Goal: Task Accomplishment & Management: Manage account settings

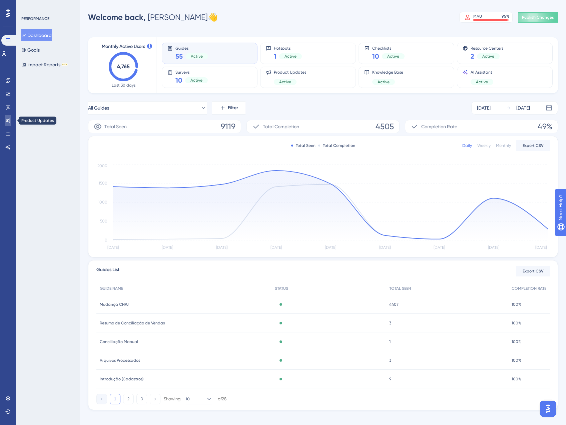
drag, startPoint x: 0, startPoint y: 0, endPoint x: 6, endPoint y: 118, distance: 117.8
click at [6, 118] on link at bounding box center [7, 120] width 5 height 11
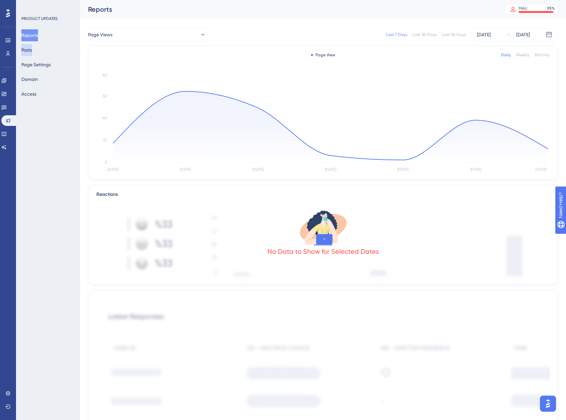
click at [32, 49] on button "Posts" at bounding box center [26, 50] width 11 height 12
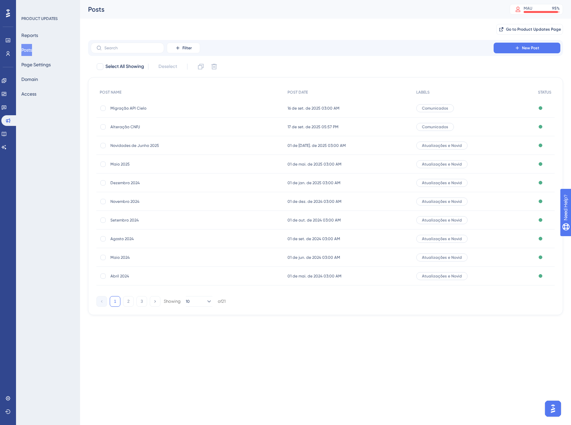
click at [135, 130] on div "Alteração CNPJ Alteração CNPJ" at bounding box center [163, 127] width 107 height 19
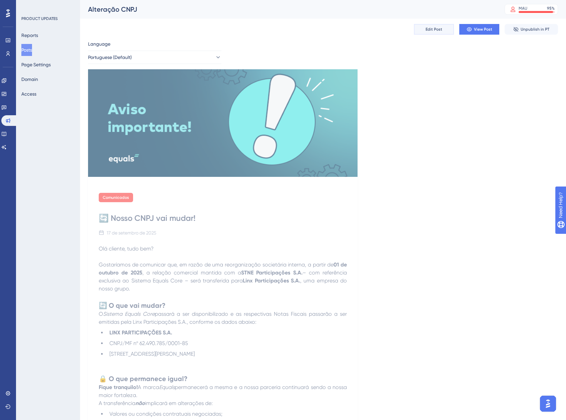
click at [437, 29] on span "Edit Post" at bounding box center [433, 29] width 17 height 5
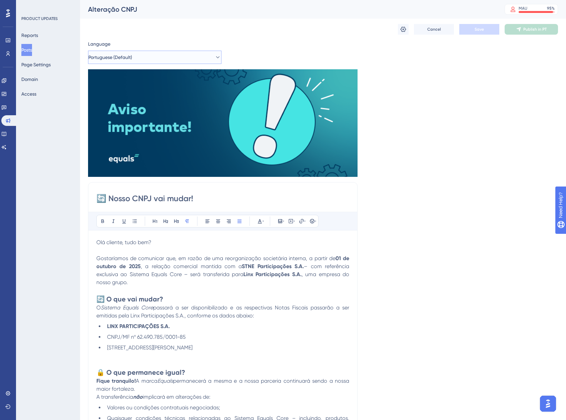
click at [147, 57] on button "Portuguese (Default)" at bounding box center [154, 57] width 133 height 13
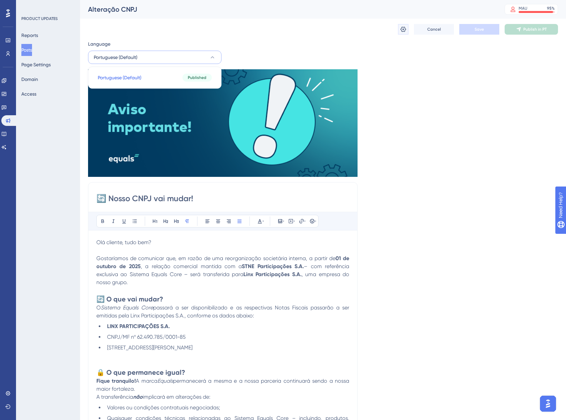
click at [408, 32] on button at bounding box center [403, 29] width 11 height 11
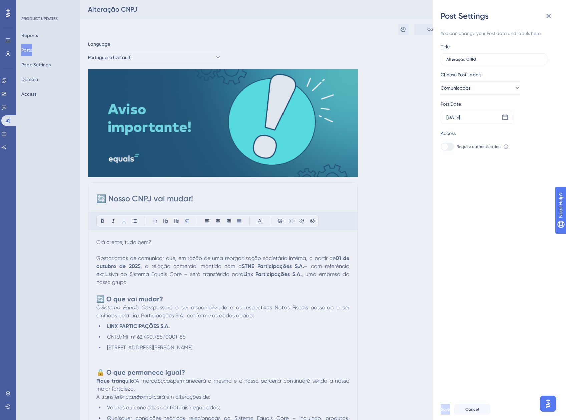
click at [397, 47] on div "Post Settings You can change your Post date and labels here. Title Alteração CN…" at bounding box center [283, 210] width 566 height 420
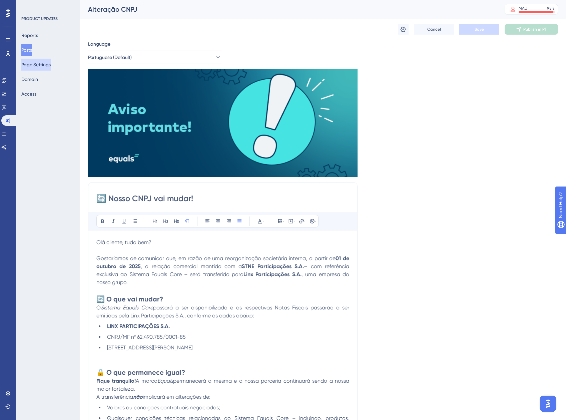
click at [43, 65] on button "Page Settings" at bounding box center [35, 65] width 29 height 12
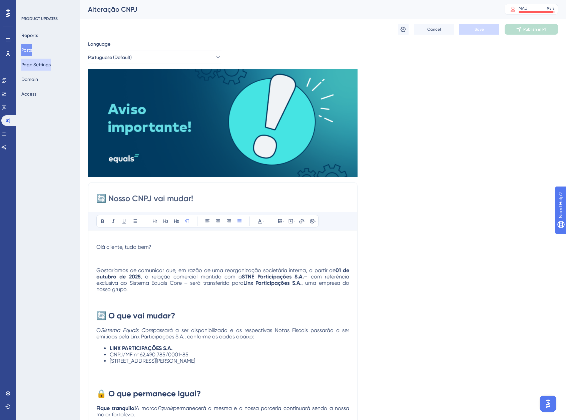
click at [43, 65] on button "Page Settings" at bounding box center [35, 65] width 29 height 12
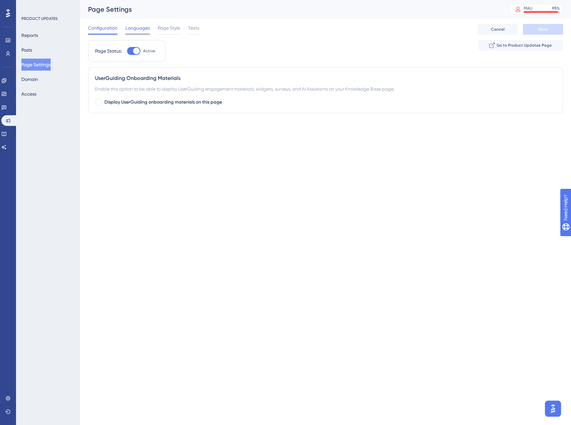
click at [128, 25] on span "Languages" at bounding box center [137, 28] width 24 height 8
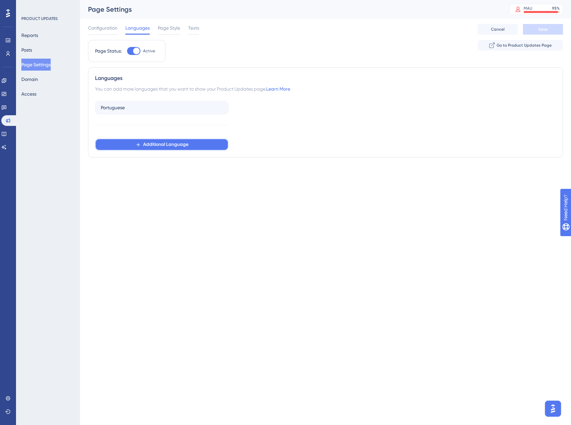
click at [163, 143] on span "Additional Language" at bounding box center [165, 145] width 45 height 8
click at [133, 180] on span "Create a Language" at bounding box center [133, 178] width 42 height 8
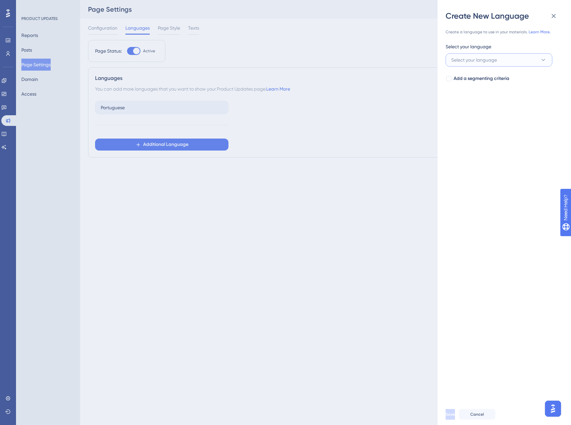
click at [524, 56] on button "Select your language" at bounding box center [498, 59] width 107 height 13
type input "Engli"
click at [473, 101] on div "English English" at bounding box center [498, 100] width 87 height 13
click at [452, 80] on div at bounding box center [448, 78] width 7 height 7
click at [482, 104] on span "Select your segment" at bounding box center [472, 105] width 43 height 8
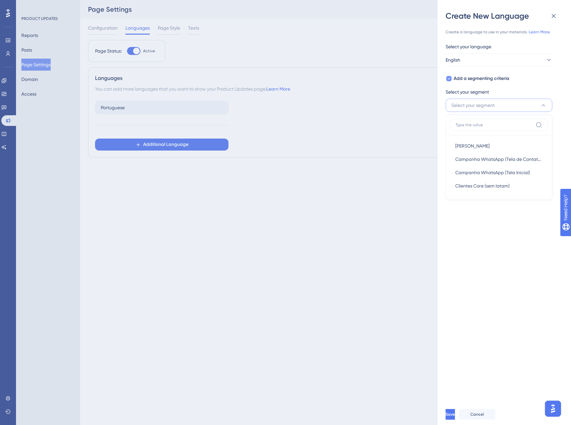
click at [456, 77] on span "Add a segmenting criteria" at bounding box center [481, 79] width 56 height 8
checkbox input "false"
click at [455, 414] on span "Save" at bounding box center [450, 414] width 9 height 5
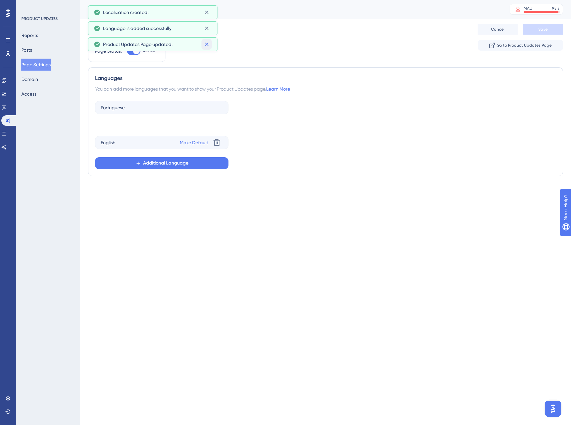
click at [208, 43] on icon at bounding box center [207, 45] width 4 height 4
click at [208, 43] on div "Page Status: Active Go to Product Updates Page" at bounding box center [325, 53] width 475 height 27
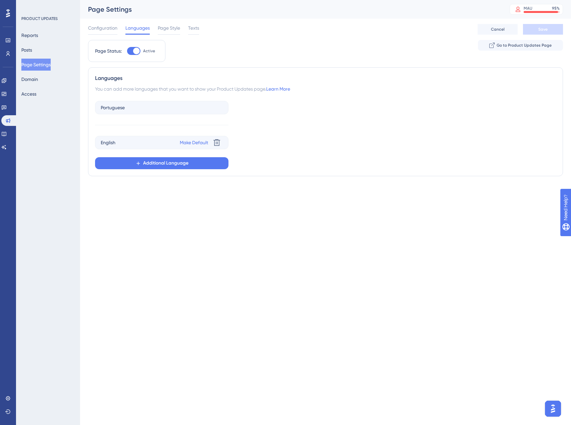
click at [177, 92] on div "You can add more languages that you want to show your Product Updates page. Lea…" at bounding box center [325, 89] width 461 height 8
click at [197, 165] on button "Additional Language" at bounding box center [161, 163] width 133 height 12
click at [138, 186] on div "Spanish Spanish" at bounding box center [162, 182] width 114 height 13
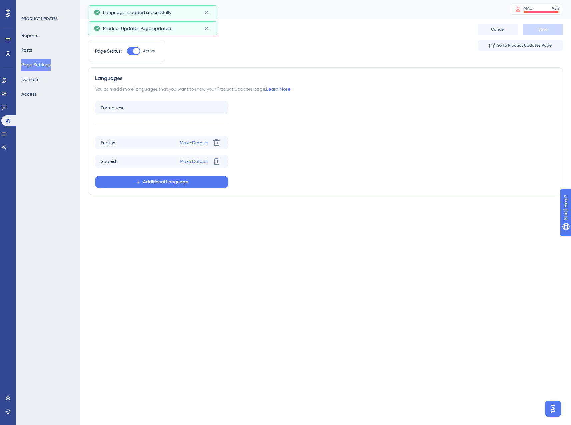
click at [166, 206] on div "Performance Users Engagement Widgets Feedback Product Updates Knowledge Base AI…" at bounding box center [325, 105] width 491 height 211
click at [204, 28] on icon at bounding box center [206, 28] width 7 height 7
click at [206, 13] on icon at bounding box center [206, 12] width 7 height 7
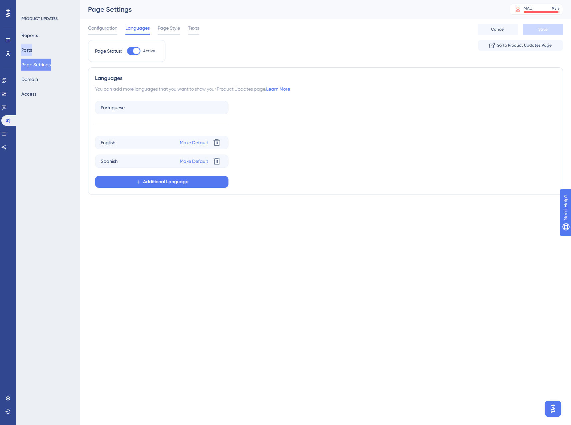
click at [32, 52] on button "Posts" at bounding box center [26, 50] width 11 height 12
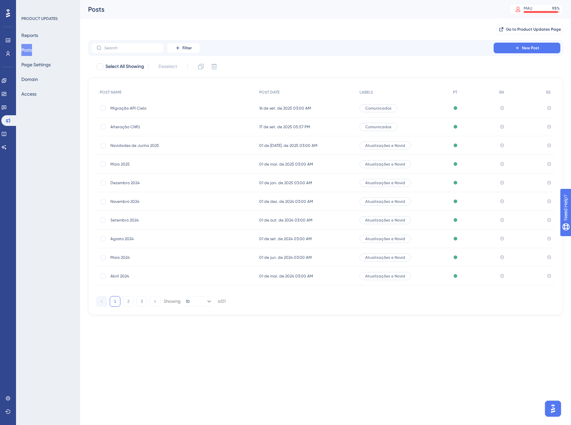
click at [131, 128] on span "Alteração CNPJ" at bounding box center [163, 126] width 107 height 5
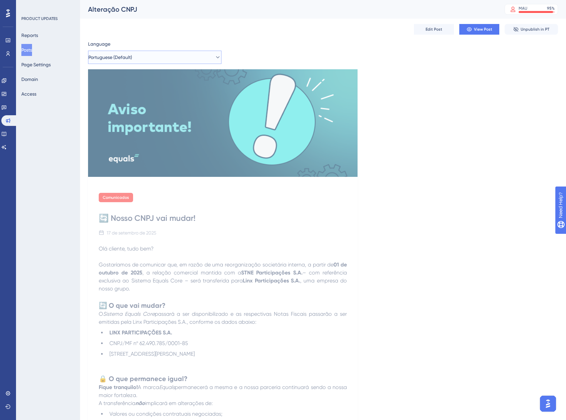
click at [148, 53] on button "Portuguese (Default)" at bounding box center [154, 57] width 133 height 13
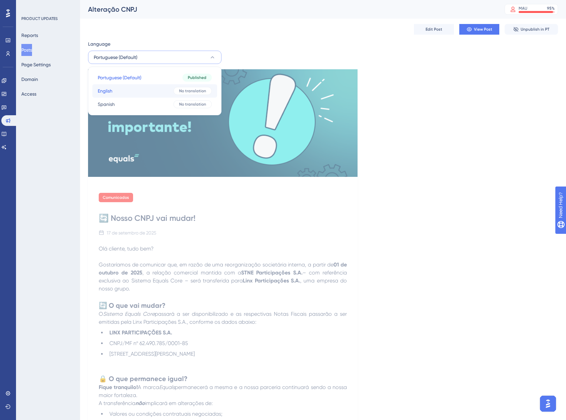
click at [147, 92] on button "English English No translation" at bounding box center [154, 90] width 125 height 13
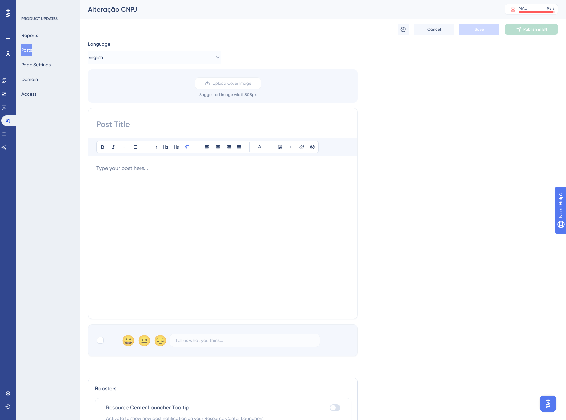
click at [123, 55] on button "English" at bounding box center [154, 57] width 133 height 13
click at [131, 78] on span "Portuguese (Default)" at bounding box center [120, 78] width 44 height 8
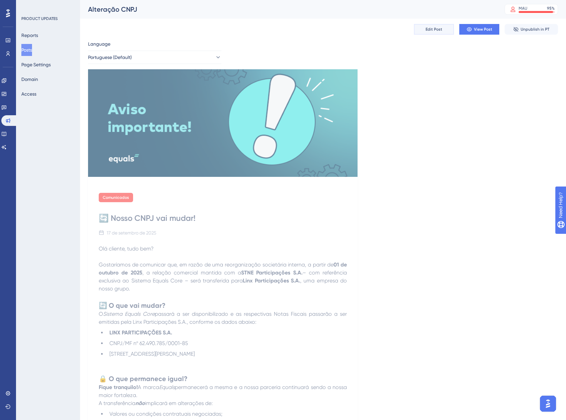
click at [440, 30] on span "Edit Post" at bounding box center [433, 29] width 17 height 5
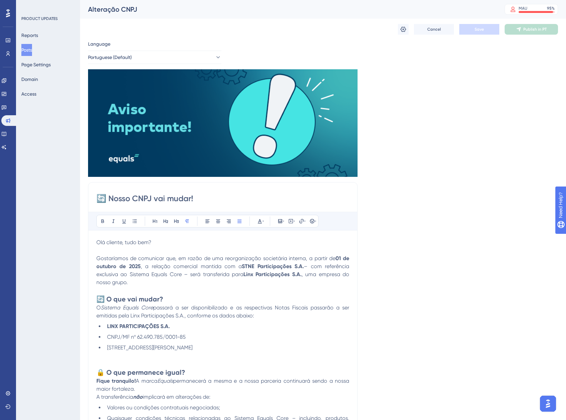
click at [98, 242] on span "Olá cliente, tudo bem?" at bounding box center [123, 242] width 55 height 6
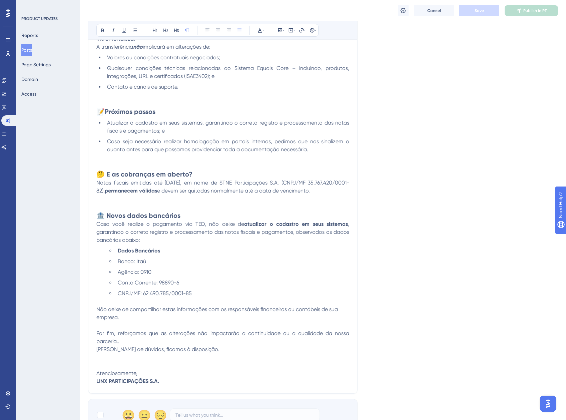
scroll to position [519, 0]
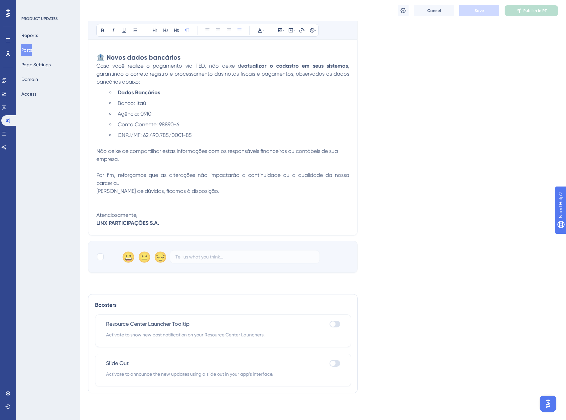
drag, startPoint x: 98, startPoint y: 242, endPoint x: 206, endPoint y: 224, distance: 109.7
copy div "Lor ipsumdo, sita con? Adipiscinge se doeiusmod tem, in utlab et dol magnaaliqu…"
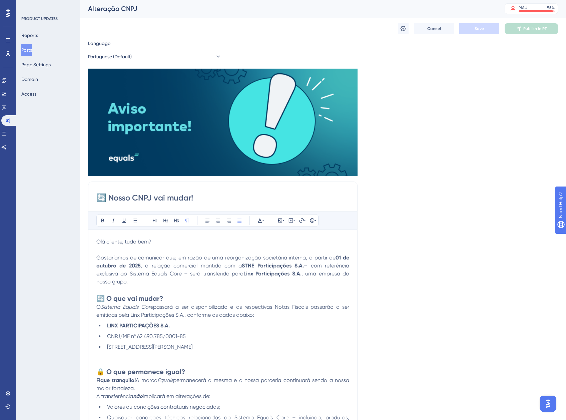
scroll to position [0, 0]
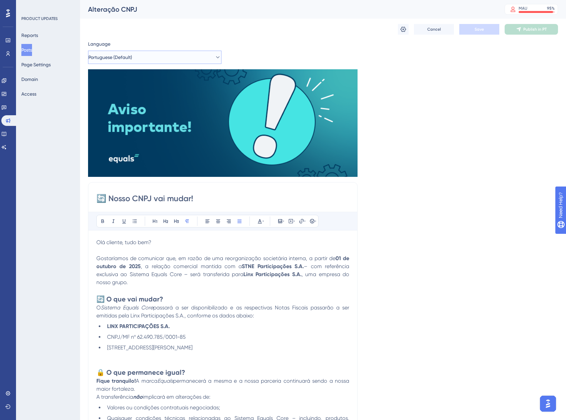
click at [132, 56] on span "Portuguese (Default)" at bounding box center [110, 57] width 44 height 8
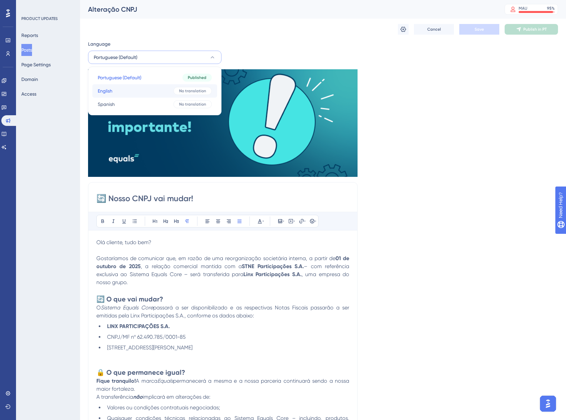
click at [139, 92] on button "English English No translation" at bounding box center [154, 90] width 125 height 13
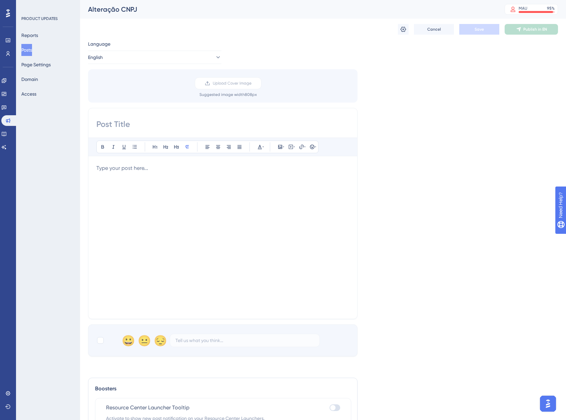
click at [155, 187] on div at bounding box center [222, 237] width 253 height 147
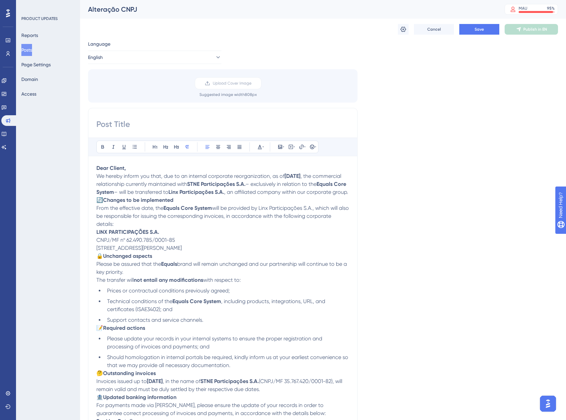
click at [141, 168] on p "Dear Client," at bounding box center [222, 168] width 253 height 8
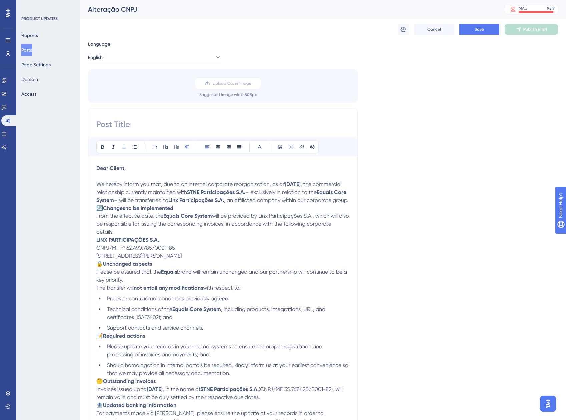
click at [161, 204] on p "We hereby inform you that, due to an internal corporate reorganization, as of […" at bounding box center [222, 192] width 253 height 24
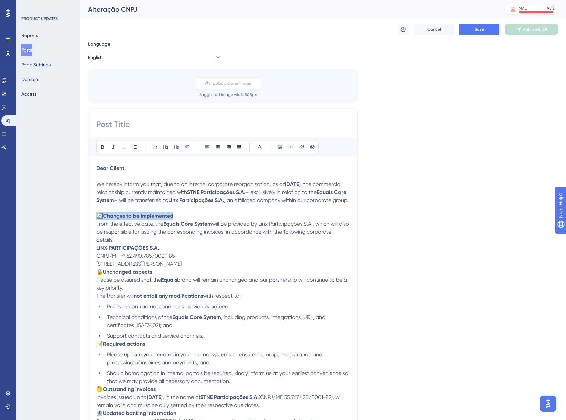
drag, startPoint x: 185, startPoint y: 222, endPoint x: 91, endPoint y: 227, distance: 94.1
click at [91, 227] on div "Bold Italic Underline Bullet Point Heading 1 Heading 2 Heading 3 Normal Align L…" at bounding box center [222, 323] width 269 height 430
click at [175, 148] on icon at bounding box center [176, 146] width 5 height 5
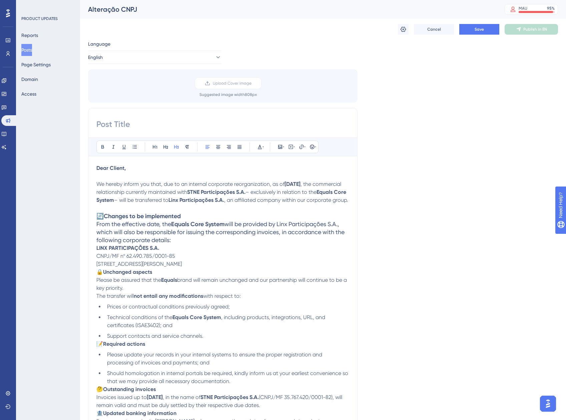
click at [173, 244] on h3 "🔄 Changes to be implemented From the effective date, the Equals Core System wil…" at bounding box center [222, 228] width 253 height 32
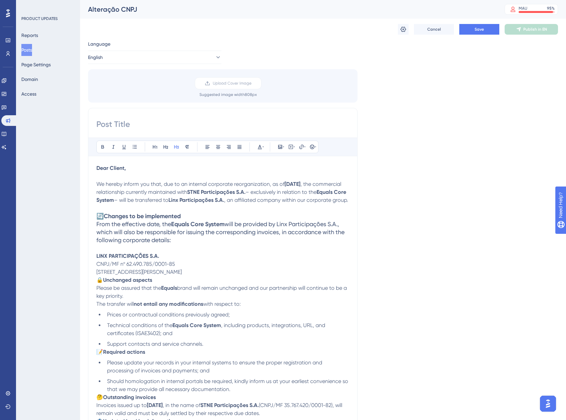
click at [287, 276] on p "LINX PARTICIPAÇÕES S.A. CNPJ/MF nº 62.490.785/0001-85 [STREET_ADDRESS][PERSON_N…" at bounding box center [222, 264] width 253 height 24
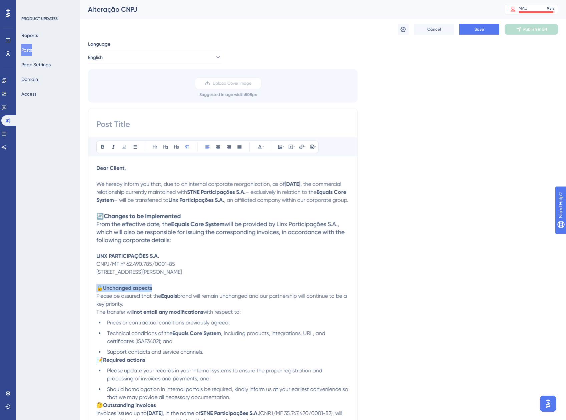
drag, startPoint x: 158, startPoint y: 295, endPoint x: 87, endPoint y: 297, distance: 71.4
click at [87, 297] on div "Performance Users Engagement Widgets Feedback Product Updates Knowledge Base AI…" at bounding box center [323, 364] width 486 height 728
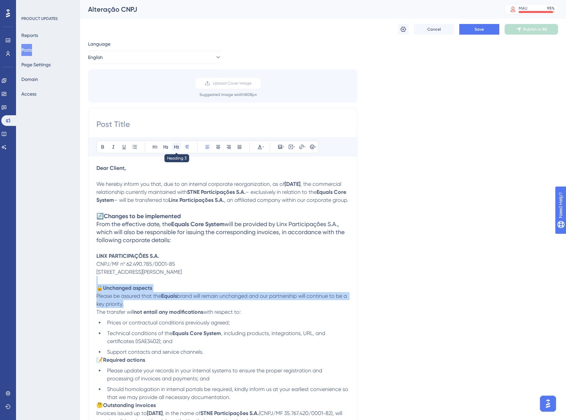
click at [174, 147] on icon at bounding box center [176, 146] width 5 height 5
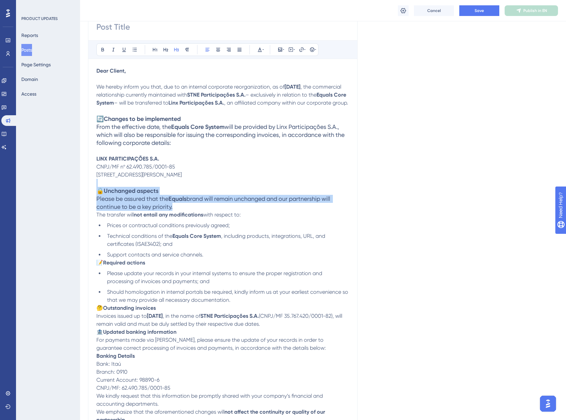
scroll to position [133, 0]
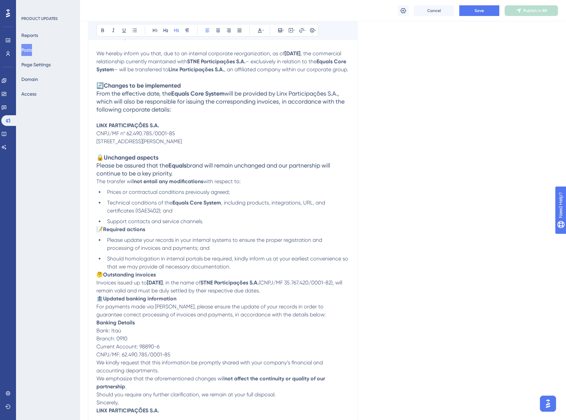
click at [202, 215] on li "Technical conditions of the Equals Core System , including products, integratio…" at bounding box center [226, 207] width 245 height 16
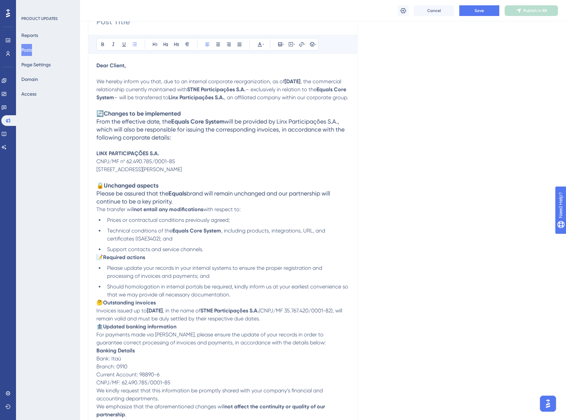
scroll to position [67, 0]
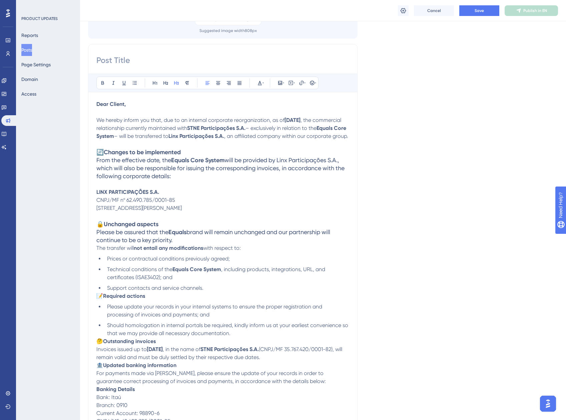
drag, startPoint x: 175, startPoint y: 183, endPoint x: 89, endPoint y: 171, distance: 87.4
click at [89, 171] on div "Bold Italic Underline Bullet Point Heading 1 Heading 2 Heading 3 Normal Align L…" at bounding box center [222, 267] width 269 height 446
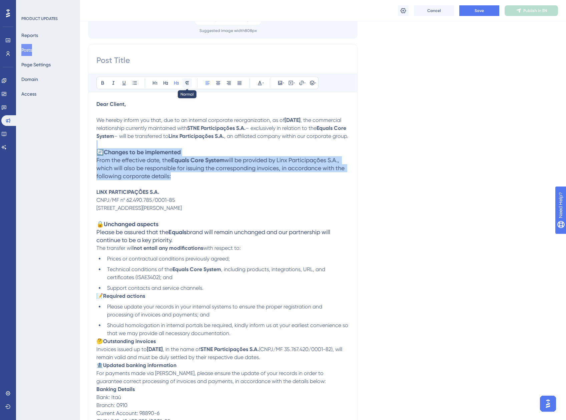
click at [189, 85] on icon at bounding box center [186, 82] width 5 height 5
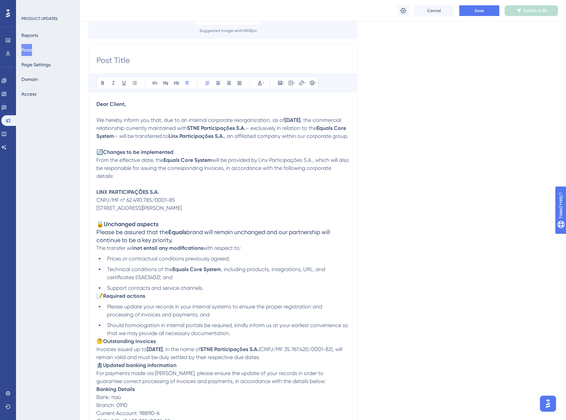
click at [183, 158] on p "🔄 Changes to be implemented From the effective date, the Equals Core System wil…" at bounding box center [222, 164] width 253 height 32
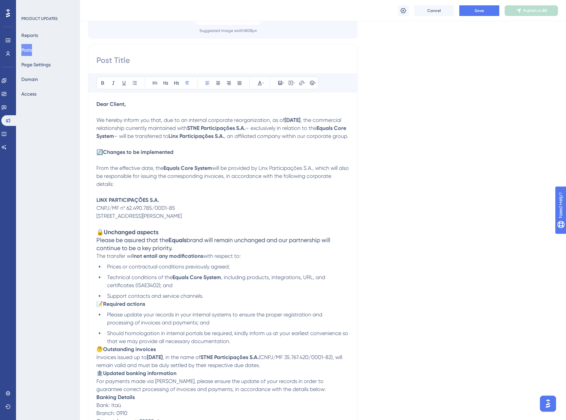
drag, startPoint x: 117, startPoint y: 192, endPoint x: 82, endPoint y: 177, distance: 38.1
click at [82, 177] on div "Performance Users Engagement Widgets Feedback Product Updates Knowledge Base AI…" at bounding box center [323, 302] width 486 height 739
drag, startPoint x: 185, startPoint y: 162, endPoint x: 91, endPoint y: 162, distance: 94.4
click at [91, 162] on div "Bold Italic Underline Bullet Point Heading 1 Heading 2 Heading 3 Normal Align L…" at bounding box center [222, 271] width 269 height 454
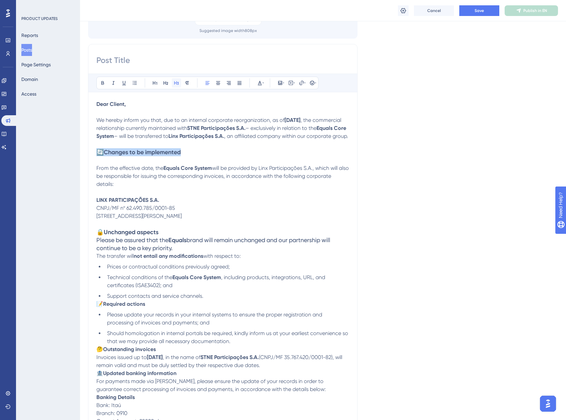
click at [177, 79] on button at bounding box center [176, 82] width 9 height 9
click at [172, 239] on h3 "🔒 Unchanged aspects Please be assured that the Equals brand will remain unchang…" at bounding box center [222, 240] width 253 height 24
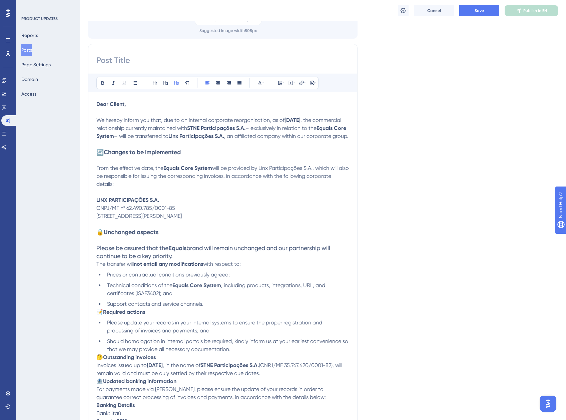
drag, startPoint x: 177, startPoint y: 263, endPoint x: 119, endPoint y: 264, distance: 58.3
click at [119, 260] on h3 "Please be assured that the Equals brand will remain unchanged and our partnersh…" at bounding box center [222, 248] width 253 height 24
drag, startPoint x: 258, startPoint y: 277, endPoint x: 246, endPoint y: 275, distance: 12.3
click at [247, 275] on div "Dear Client, We hereby inform you that, due to an internal corporate reorganiza…" at bounding box center [222, 298] width 253 height 397
click at [247, 268] on p "The transfer will not entail any modifications with respect to:" at bounding box center [222, 264] width 253 height 8
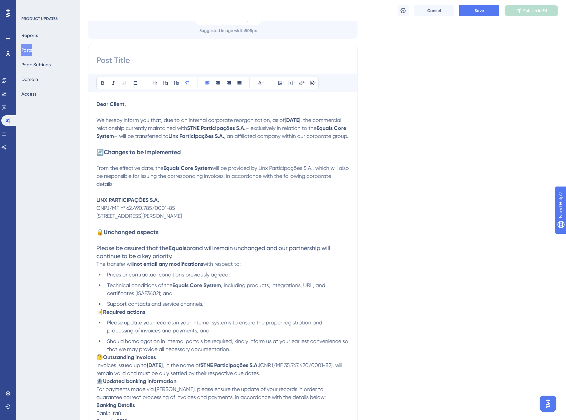
drag, startPoint x: 247, startPoint y: 273, endPoint x: 85, endPoint y: 260, distance: 162.9
click at [85, 260] on div "Performance Users Engagement Widgets Feedback Product Updates Knowledge Base AI…" at bounding box center [323, 306] width 486 height 747
click at [179, 80] on icon at bounding box center [176, 82] width 5 height 5
click at [187, 81] on icon at bounding box center [186, 82] width 5 height 5
click at [202, 308] on li "Support contacts and service channels." at bounding box center [226, 304] width 245 height 8
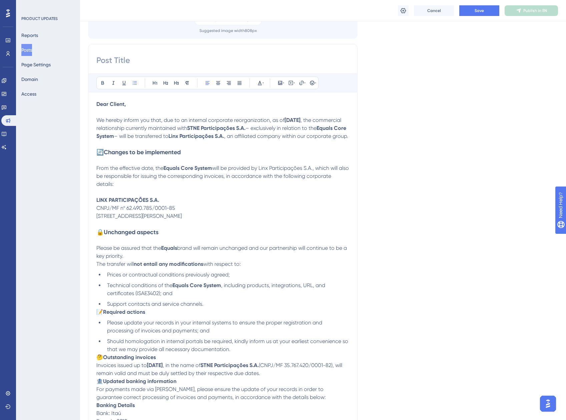
click at [206, 308] on li "Support contacts and service channels." at bounding box center [226, 304] width 245 height 8
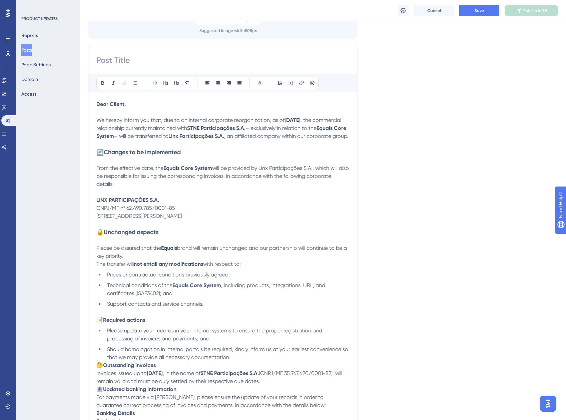
click at [107, 250] on p "Please be assured that the Equals brand will remain unchanged and our partnersh…" at bounding box center [222, 248] width 253 height 24
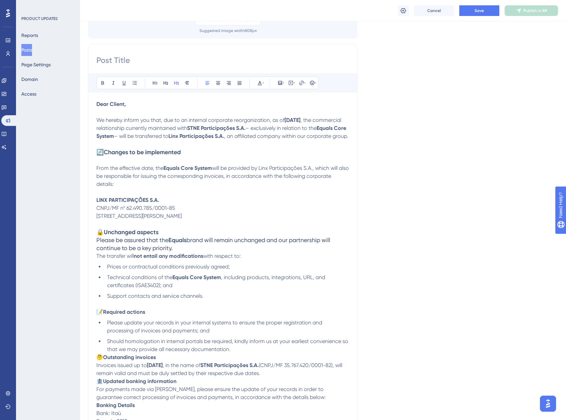
drag, startPoint x: 183, startPoint y: 258, endPoint x: 100, endPoint y: 251, distance: 83.3
click at [100, 251] on h3 "🔒 Unchanged aspects Please be assured that the Equals brand will remain unchang…" at bounding box center [222, 240] width 253 height 24
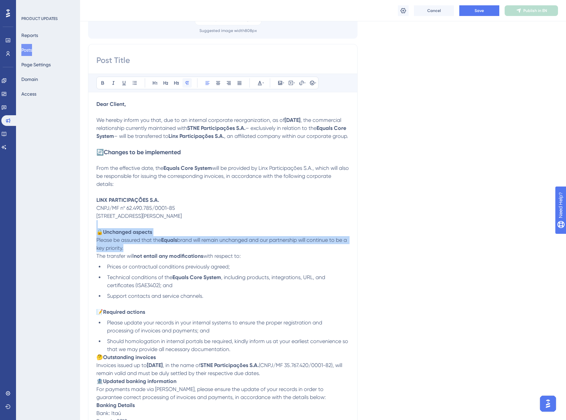
click at [189, 85] on icon at bounding box center [186, 82] width 5 height 5
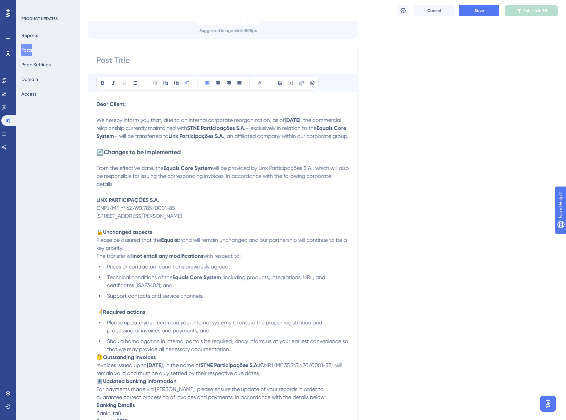
click at [97, 243] on span "Please be assured that the" at bounding box center [128, 240] width 65 height 6
drag, startPoint x: 165, startPoint y: 240, endPoint x: 85, endPoint y: 242, distance: 80.0
click at [85, 242] on div "Performance Users Engagement Widgets Feedback Product Updates Knowledge Base AI…" at bounding box center [323, 306] width 486 height 747
click at [177, 85] on button at bounding box center [176, 82] width 9 height 9
click at [197, 156] on h3 "🔄 Changes to be implemented" at bounding box center [222, 152] width 253 height 8
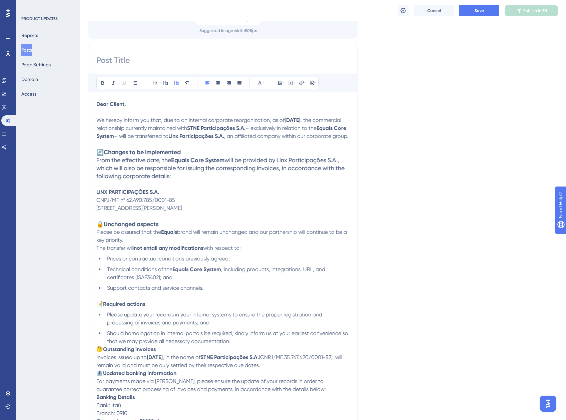
drag, startPoint x: 173, startPoint y: 185, endPoint x: 95, endPoint y: 170, distance: 80.1
click at [95, 170] on div "Bold Italic Underline Bullet Point Heading 1 Heading 2 Heading 3 Normal Align L…" at bounding box center [222, 271] width 269 height 454
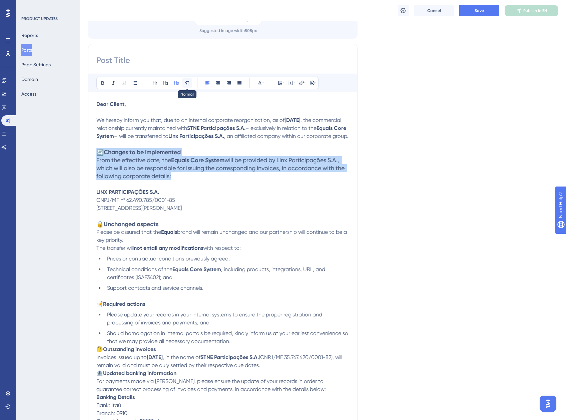
click at [186, 79] on button at bounding box center [186, 82] width 9 height 9
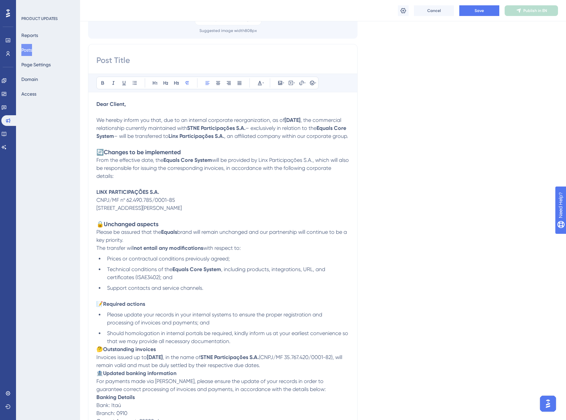
click at [486, 240] on div "Language English Upload Cover Image Suggested image width 808 px Bold Italic Un…" at bounding box center [323, 255] width 470 height 559
drag, startPoint x: 276, startPoint y: 215, endPoint x: 81, endPoint y: 203, distance: 195.4
click at [81, 203] on div "Performance Users Engagement Widgets Feedback Product Updates Knowledge Base AI…" at bounding box center [323, 302] width 486 height 739
drag, startPoint x: 81, startPoint y: 203, endPoint x: 96, endPoint y: 204, distance: 15.4
click at [96, 204] on div "Performance Users Engagement Widgets Feedback Product Updates Knowledge Base AI…" at bounding box center [323, 302] width 486 height 739
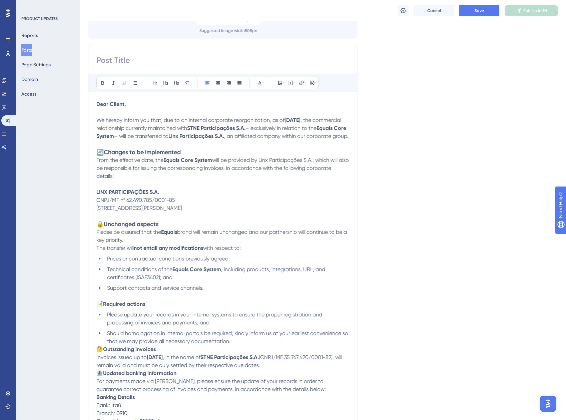
drag, startPoint x: 272, startPoint y: 215, endPoint x: 97, endPoint y: 201, distance: 175.3
click at [97, 201] on p "LINX PARTICIPAÇÕES S.A. CNPJ/MF nº 62.490.785/0001-85 [STREET_ADDRESS][PERSON_N…" at bounding box center [222, 200] width 253 height 24
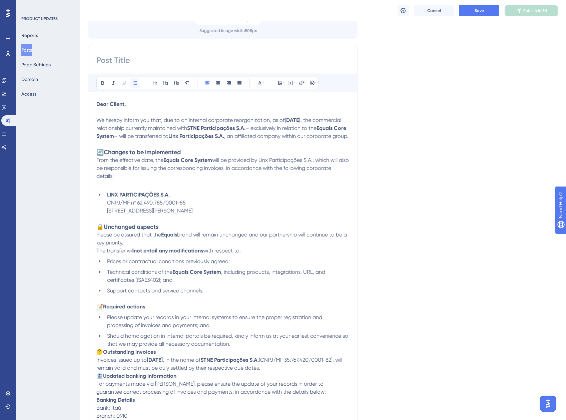
click at [136, 81] on icon at bounding box center [134, 82] width 5 height 5
click at [106, 213] on li "LINX PARTICIPAÇÕES S.A. CNPJ/MF nº 62.490.785/0001-85 [STREET_ADDRESS][PERSON_N…" at bounding box center [226, 203] width 245 height 24
click at [106, 212] on li "LINX PARTICIPAÇÕES S.A. CNPJ/MF nº 62.490.785/0001-85 [STREET_ADDRESS][PERSON_N…" at bounding box center [226, 203] width 245 height 24
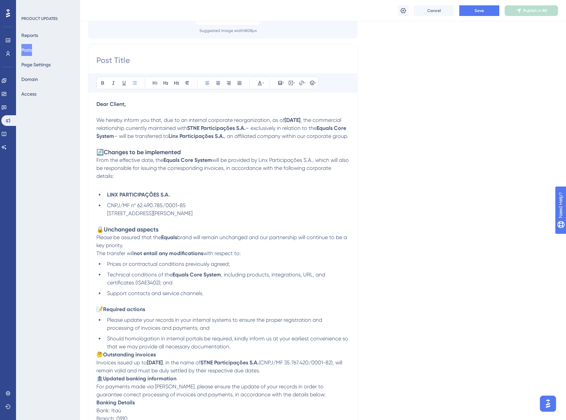
click at [105, 218] on li "CNPJ/MF nº 62.490.785/0001-85 [STREET_ADDRESS][PERSON_NAME]" at bounding box center [226, 210] width 245 height 16
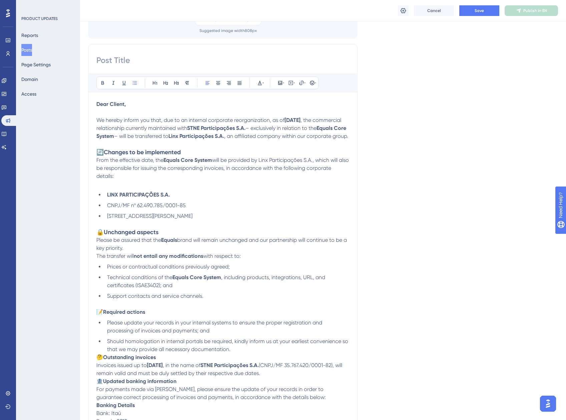
click at [434, 235] on div "Language English Upload Cover Image Suggested image width 808 px Bold Italic Un…" at bounding box center [323, 259] width 470 height 567
click at [168, 137] on span "– will be transferred to" at bounding box center [141, 136] width 54 height 6
click at [108, 102] on strong "Dear Client," at bounding box center [110, 104] width 29 height 6
click at [411, 137] on div "Language English Upload Cover Image Suggested image width 808 px Bold Italic Un…" at bounding box center [323, 259] width 470 height 567
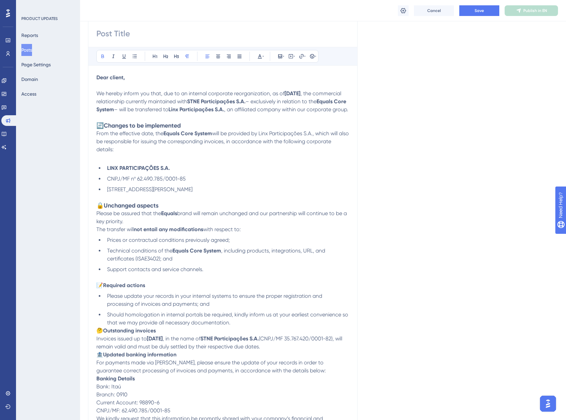
scroll to position [133, 0]
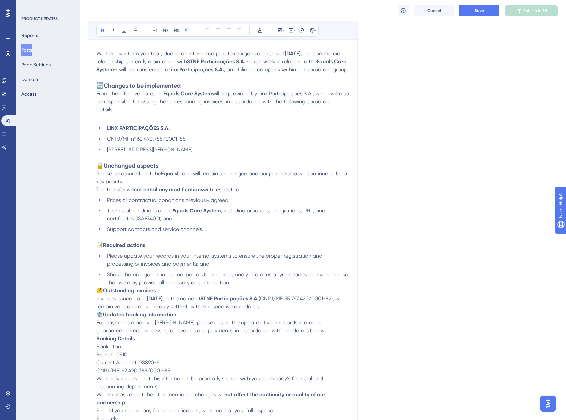
click at [156, 250] on p "📝 Required actions" at bounding box center [222, 246] width 253 height 8
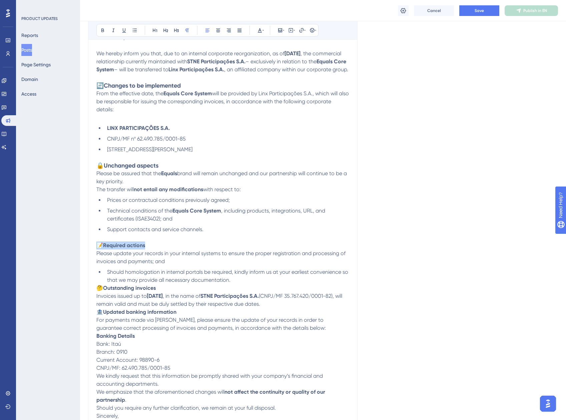
drag, startPoint x: 151, startPoint y: 253, endPoint x: 93, endPoint y: 252, distance: 57.7
click at [93, 252] on div "Bold Italic Underline Bullet Point Heading 1 Heading 2 Heading 3 Normal Align L…" at bounding box center [222, 206] width 269 height 459
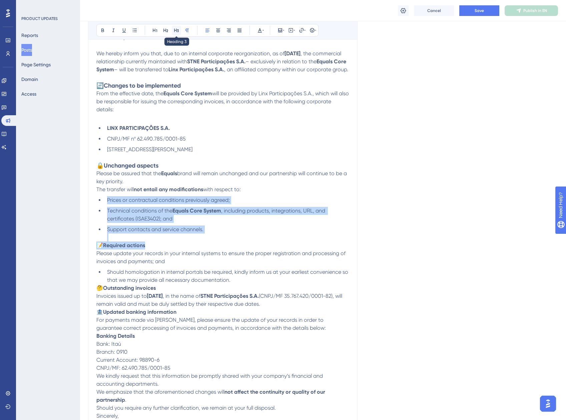
click at [175, 30] on icon at bounding box center [176, 31] width 5 height 4
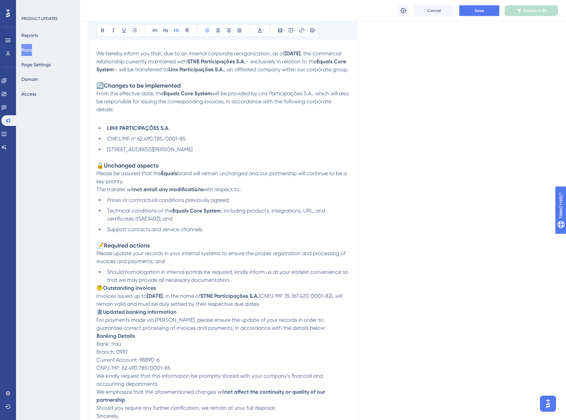
click at [98, 263] on span "Please update your records in your internal systems to ensure the proper regist…" at bounding box center [221, 257] width 250 height 14
click at [131, 33] on button at bounding box center [134, 30] width 9 height 9
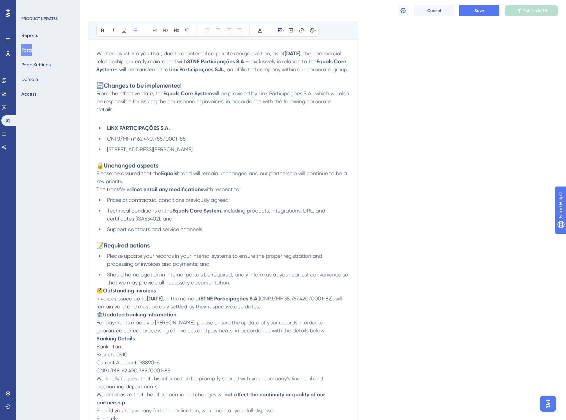
click at [240, 287] on li "Should homologation in internal portals be required, kindly inform us at your e…" at bounding box center [226, 279] width 245 height 16
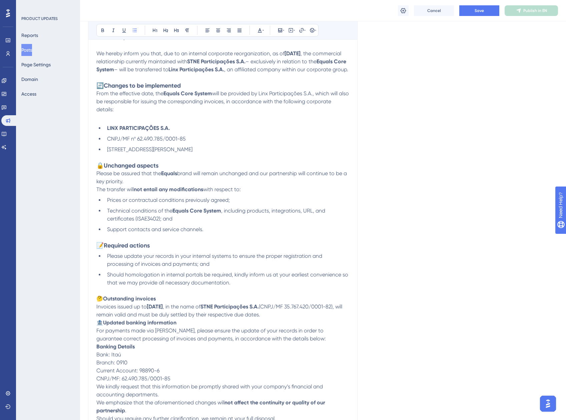
click at [332, 319] on p "🤔 Outstanding invoices Invoices issued up to [DATE] , in the name of STNE Parti…" at bounding box center [222, 307] width 253 height 24
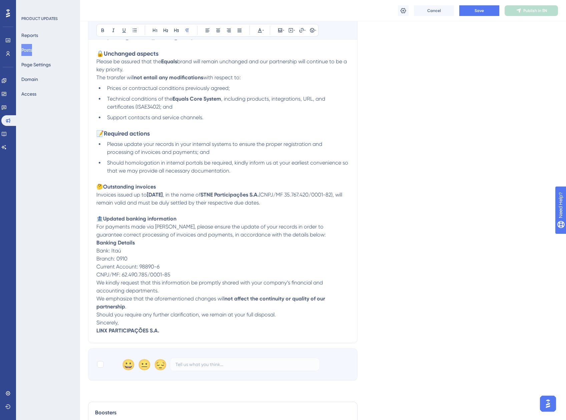
scroll to position [267, 0]
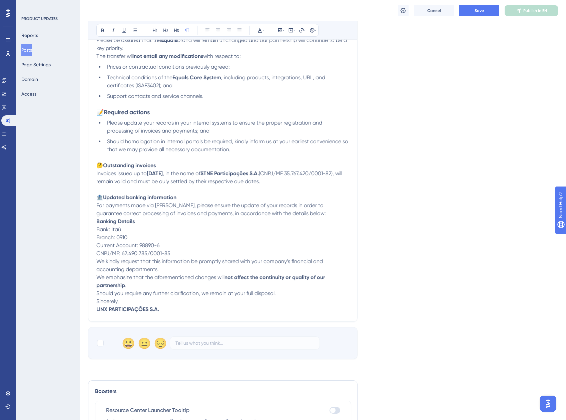
click at [97, 268] on span "We kindly request that this information be promptly shared with your company’s …" at bounding box center [210, 265] width 228 height 14
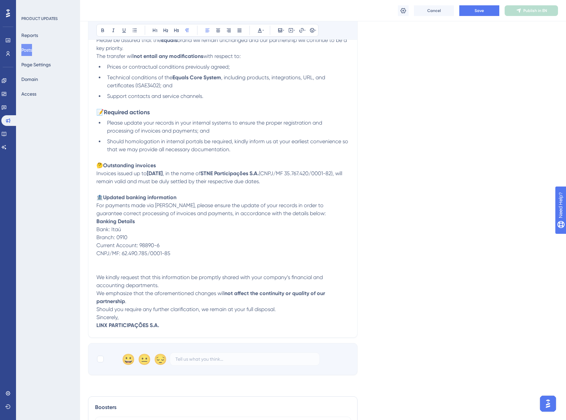
click at [96, 301] on div "Bold Italic Underline Bullet Point Heading 1 Heading 2 Heading 3 Normal Align L…" at bounding box center [222, 91] width 269 height 494
click at [99, 297] on span "We emphasize that the aforementioned changes will" at bounding box center [160, 293] width 128 height 6
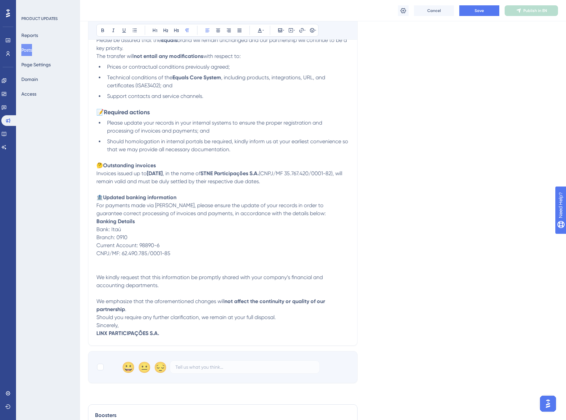
click at [96, 321] on span "Should you require any further clarification, we remain at your full disposal." at bounding box center [185, 317] width 179 height 6
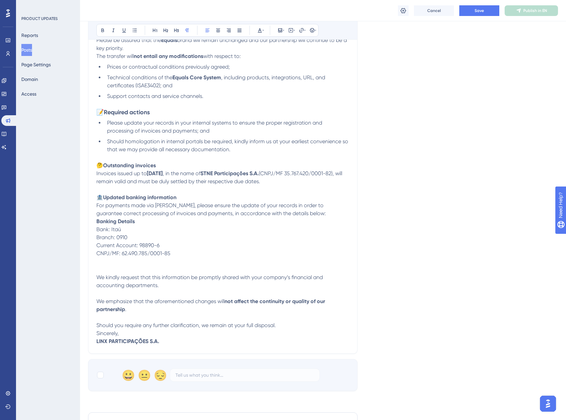
click at [98, 337] on span "Sincerely," at bounding box center [107, 333] width 22 height 6
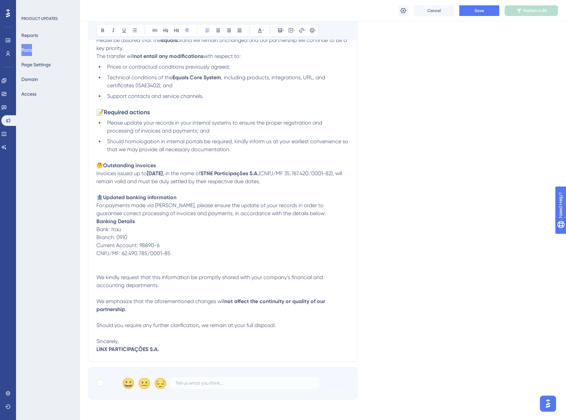
click at [429, 303] on div "Language English Upload Cover Image Suggested image width 808 px Bold Italic Un…" at bounding box center [323, 87] width 470 height 623
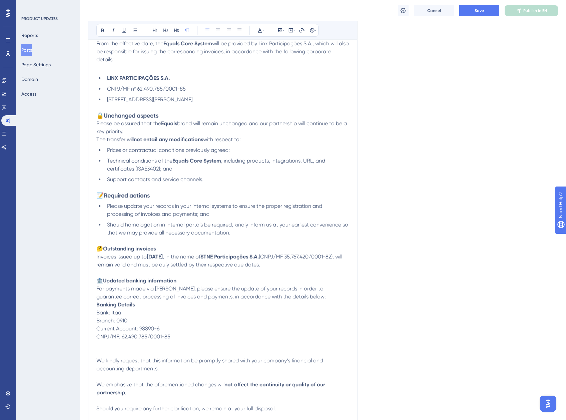
scroll to position [167, 0]
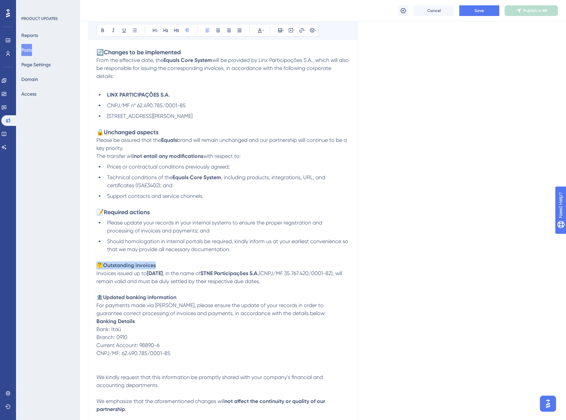
drag, startPoint x: 159, startPoint y: 275, endPoint x: 86, endPoint y: 275, distance: 72.7
click at [86, 275] on div "Performance Users Engagement Widgets Feedback Product Updates Knowledge Base AI…" at bounding box center [323, 234] width 486 height 803
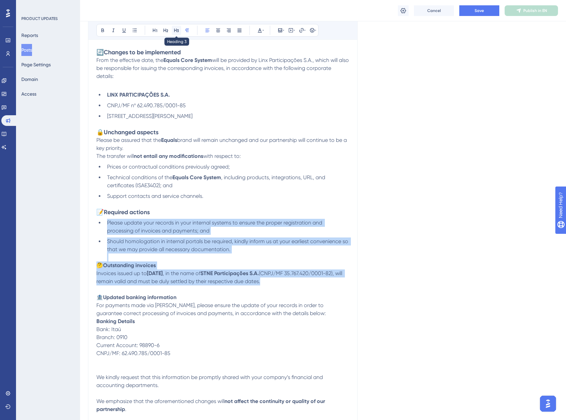
click at [178, 30] on icon at bounding box center [176, 31] width 5 height 4
click at [178, 272] on h3 "🤔 Outstanding invoices Invoices issued up to [DATE] , in the name of STNE Parti…" at bounding box center [222, 274] width 253 height 24
drag, startPoint x: 134, startPoint y: 299, endPoint x: 78, endPoint y: 283, distance: 57.8
click at [80, 283] on div "Performance Users Engagement Widgets Feedback Product Updates Knowledge Base AI…" at bounding box center [323, 234] width 486 height 803
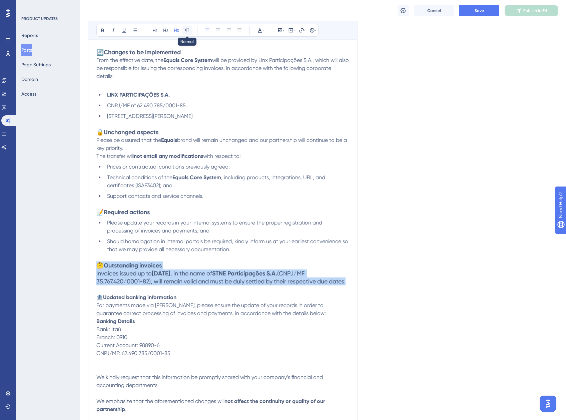
click at [187, 34] on button at bounding box center [186, 30] width 9 height 9
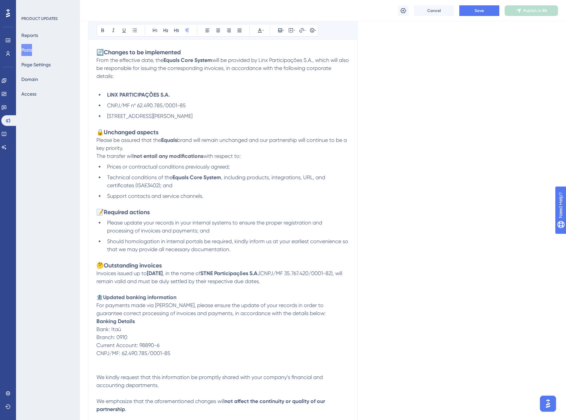
click at [188, 294] on p at bounding box center [222, 290] width 253 height 8
click at [186, 305] on p "🏦 Updated banking information For payments made via [PERSON_NAME], please ensur…" at bounding box center [222, 306] width 253 height 24
drag, startPoint x: 185, startPoint y: 307, endPoint x: 80, endPoint y: 305, distance: 105.0
click at [80, 305] on div "Performance Users Engagement Widgets Feedback Product Updates Knowledge Base AI…" at bounding box center [323, 234] width 486 height 803
click at [175, 34] on button at bounding box center [176, 30] width 9 height 9
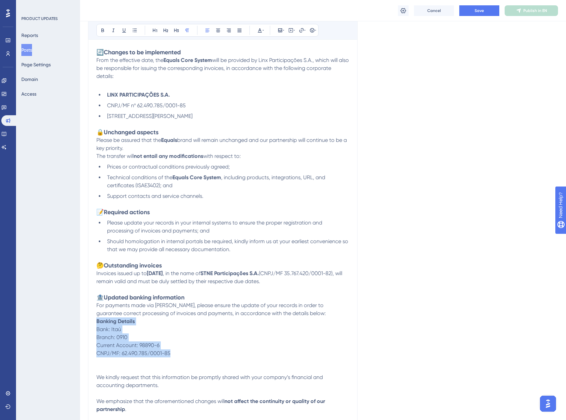
drag, startPoint x: 180, startPoint y: 361, endPoint x: 68, endPoint y: 332, distance: 115.6
click at [80, 332] on div "Performance Users Engagement Widgets Feedback Product Updates Knowledge Base AI…" at bounding box center [323, 234] width 486 height 803
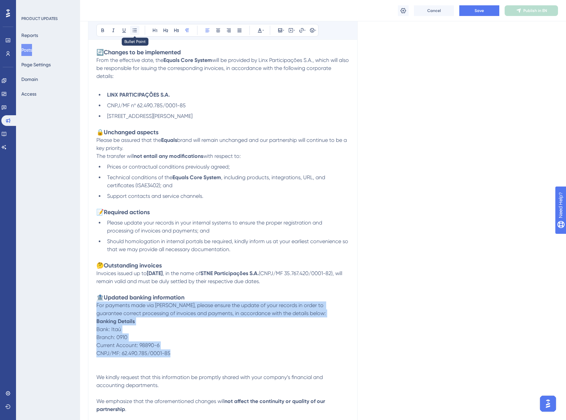
click at [134, 31] on icon at bounding box center [134, 30] width 5 height 5
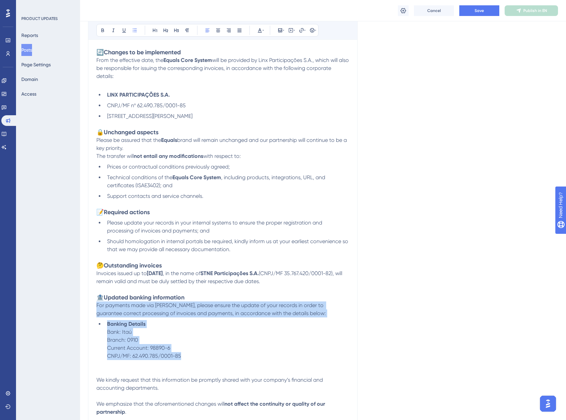
click at [108, 335] on span "Bank: Itaú" at bounding box center [119, 332] width 25 height 6
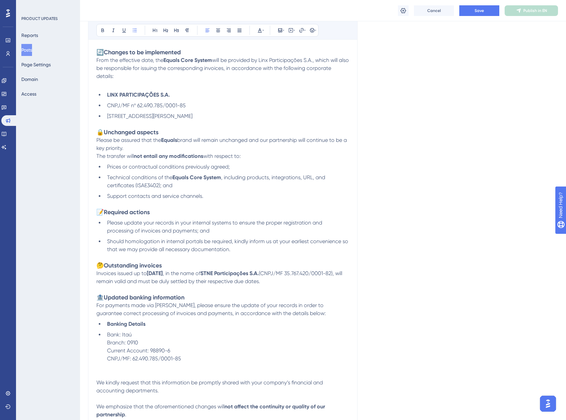
click at [107, 346] on span "Branch: 0910" at bounding box center [122, 343] width 31 height 6
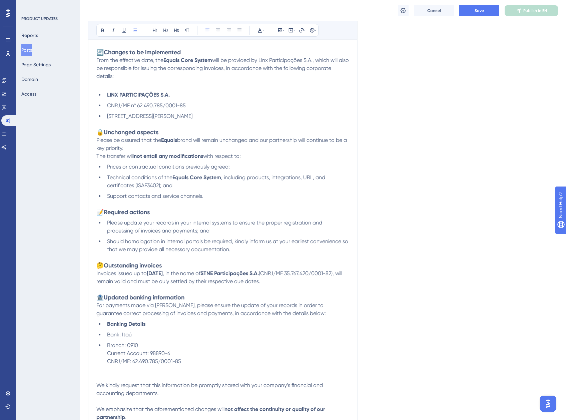
click at [104, 361] on li "Branch: 0910 Current Account: 98890-6 CNPJ/MF: 62.490.785/0001-85" at bounding box center [226, 354] width 245 height 24
click at [107, 367] on span "CNPJ/MF: 62.490.785/0001-85" at bounding box center [144, 364] width 74 height 6
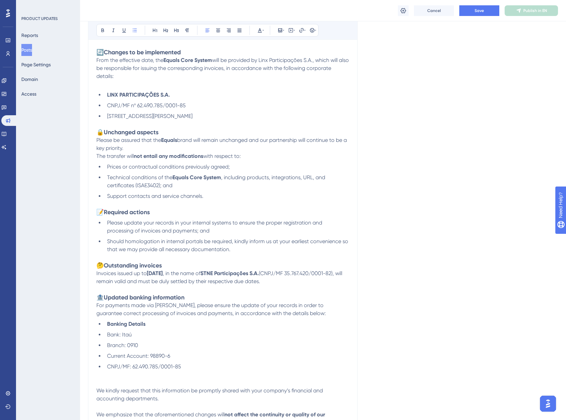
click at [104, 341] on ul "Banking Details Bank: Itaú Branch: 0910 Current Account: 98890-6 CNPJ/MF: 62.49…" at bounding box center [222, 345] width 253 height 51
click at [104, 350] on li "Branch: 0910" at bounding box center [226, 346] width 245 height 8
click at [104, 366] on ul "Banking Details Bank: Itaú Branch: 0910 Current Account: 98890-6 CNPJ/MF: 62.49…" at bounding box center [222, 345] width 253 height 51
click at [108, 370] on span "CNPJ/MF: 62.490.785/0001-85" at bounding box center [144, 367] width 74 height 6
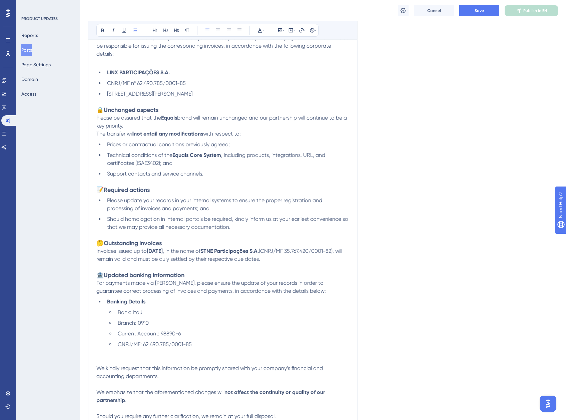
scroll to position [200, 0]
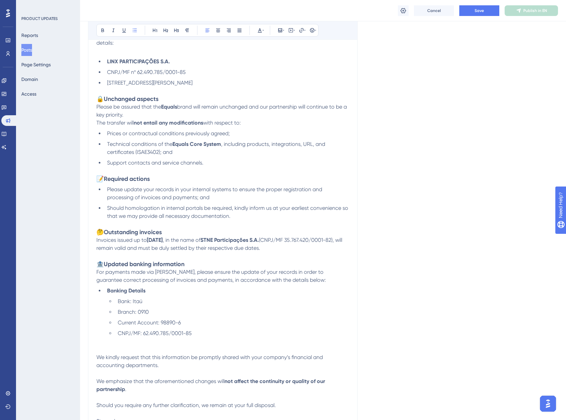
click at [127, 326] on span "Current Account: 98890-6" at bounding box center [149, 323] width 63 height 6
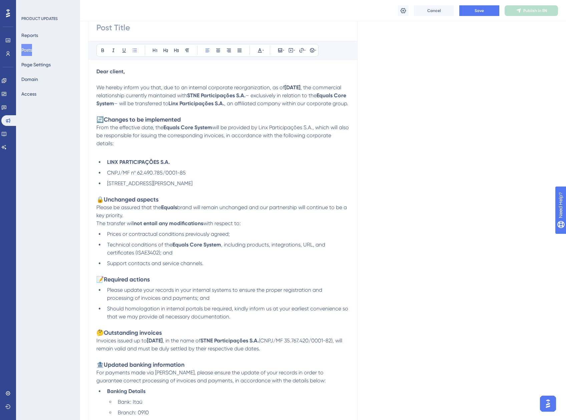
scroll to position [0, 0]
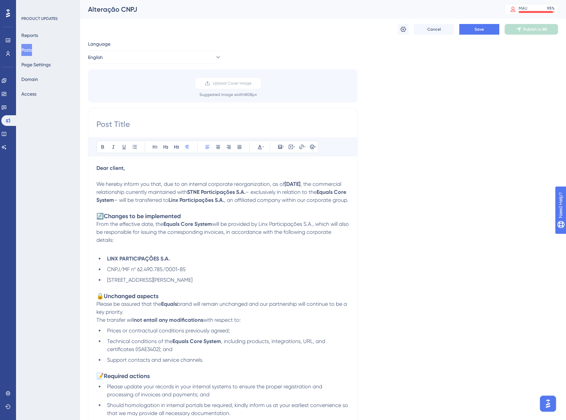
click at [131, 316] on p "Please be assured that the Equals brand will remain unchanged and our partnersh…" at bounding box center [222, 308] width 253 height 16
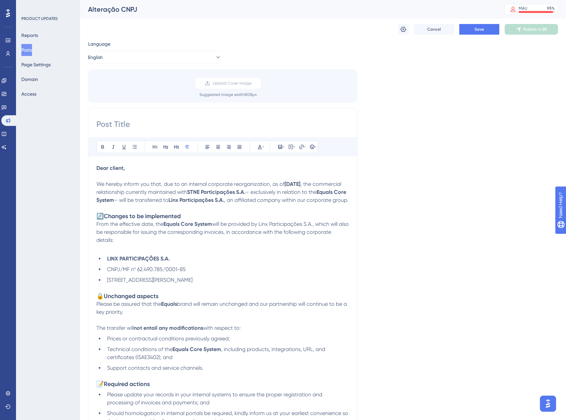
click at [453, 346] on div "Language English Upload Cover Image Suggested image width 808 px Bold Italic Un…" at bounding box center [323, 362] width 470 height 645
click at [471, 31] on button "Save" at bounding box center [479, 29] width 40 height 11
click at [203, 10] on icon at bounding box center [206, 12] width 7 height 7
click at [155, 116] on div "Bold Italic Underline Bullet Point Heading 1 Heading 2 Heading 3 Normal Align L…" at bounding box center [222, 377] width 269 height 539
click at [150, 123] on input at bounding box center [222, 124] width 253 height 11
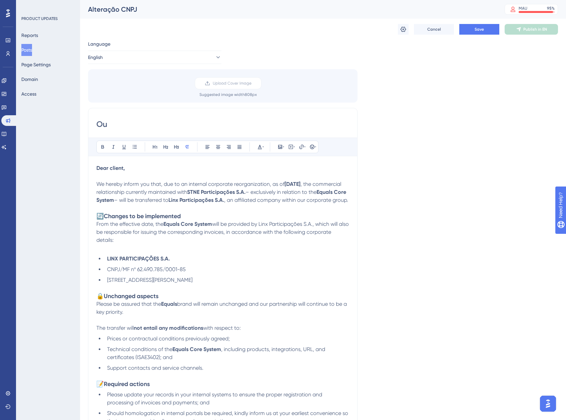
type input "O"
click at [100, 124] on input "We're changing our CNPJ!" at bounding box center [222, 124] width 253 height 11
click at [312, 147] on icon at bounding box center [312, 147] width 4 height 4
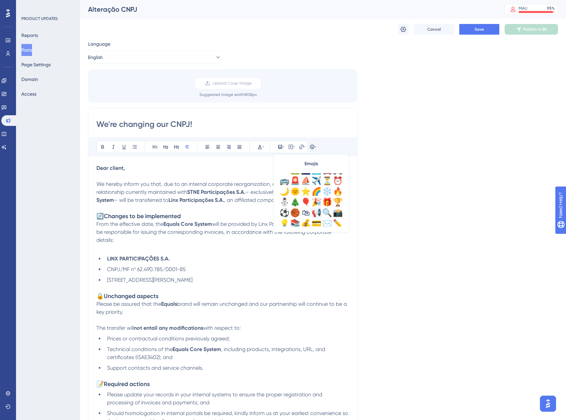
scroll to position [168, 0]
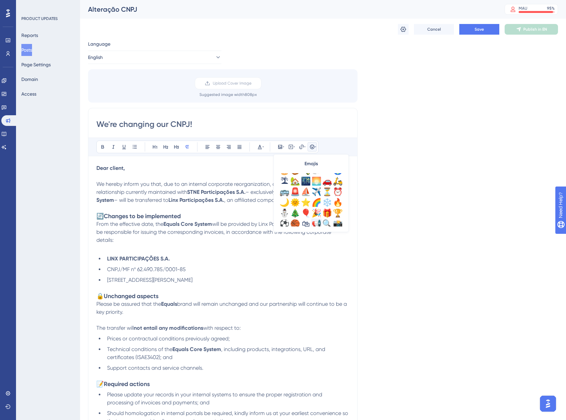
click at [316, 222] on div "📢" at bounding box center [316, 224] width 11 height 11
click at [98, 124] on input "We're changing our CNPJ!" at bounding box center [222, 124] width 253 height 11
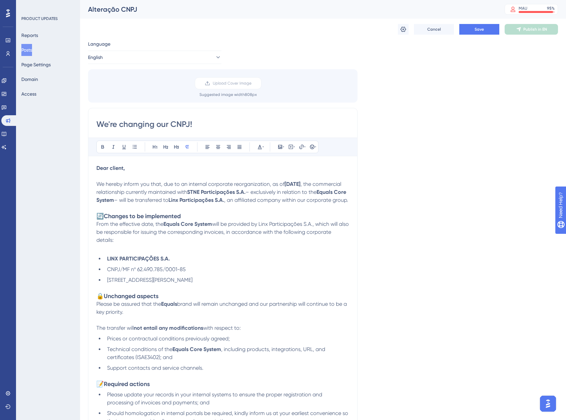
click at [317, 147] on div "Bold Italic Underline Bullet Point Heading 1 Heading 2 Heading 3 Normal Align L…" at bounding box center [207, 147] width 222 height 13
click at [315, 147] on icon at bounding box center [315, 147] width 1 height 1
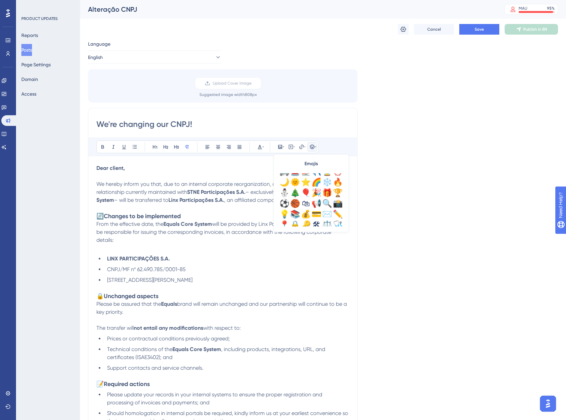
scroll to position [200, 0]
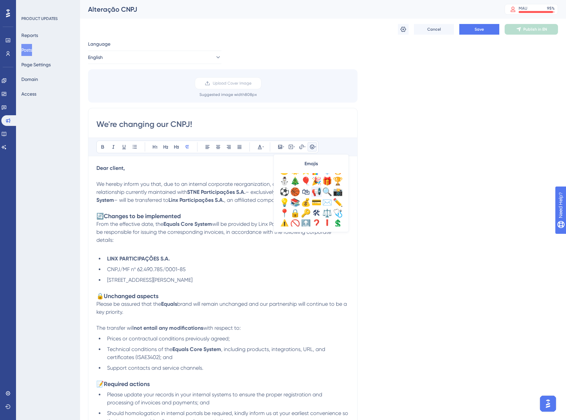
click at [318, 193] on div "📢" at bounding box center [316, 192] width 11 height 11
click at [96, 123] on input "We're changing our CNPJ!" at bounding box center [222, 124] width 253 height 11
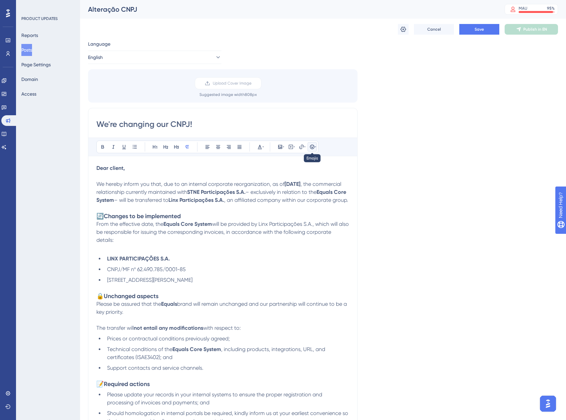
click at [315, 147] on icon at bounding box center [315, 147] width 1 height 1
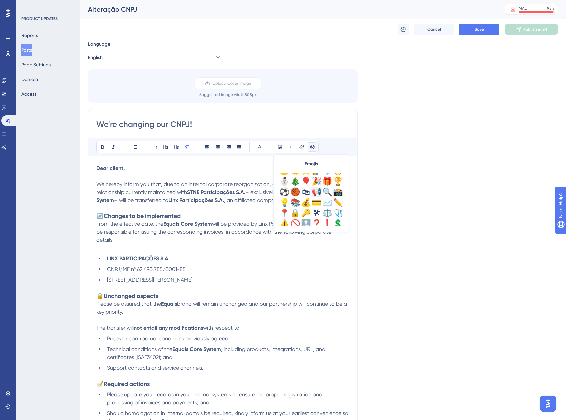
click at [317, 189] on div "📢" at bounding box center [316, 192] width 11 height 11
drag, startPoint x: 109, startPoint y: 327, endPoint x: 88, endPoint y: 327, distance: 21.3
click at [88, 327] on div "Performance Users Engagement Widgets Feedback Product Updates Knowledge Base AI…" at bounding box center [323, 410] width 486 height 821
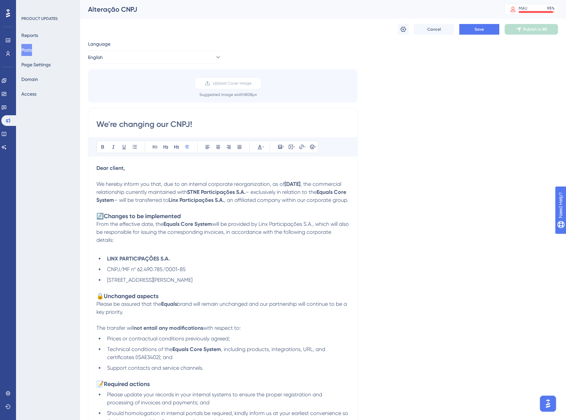
click at [94, 124] on div "We're changing our CNPJ! Bold Italic Underline Bullet Point Heading 1 Heading 2…" at bounding box center [222, 377] width 269 height 539
click at [96, 123] on input "We're changing our CNPJ!" at bounding box center [222, 124] width 253 height 11
paste input "📢"
type input "📢 We're changing our CNPJ!"
click at [481, 28] on span "Save" at bounding box center [478, 29] width 9 height 5
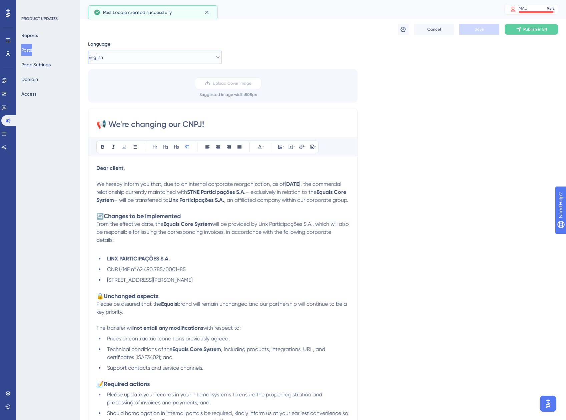
click at [113, 60] on button "English" at bounding box center [154, 57] width 133 height 13
click at [116, 77] on span "Portuguese (Default)" at bounding box center [120, 78] width 44 height 8
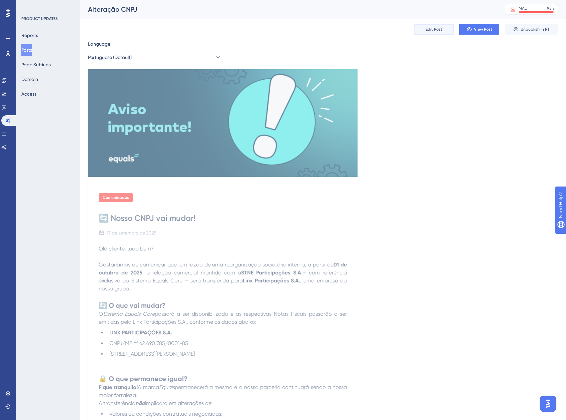
click at [431, 31] on span "Edit Post" at bounding box center [433, 29] width 17 height 5
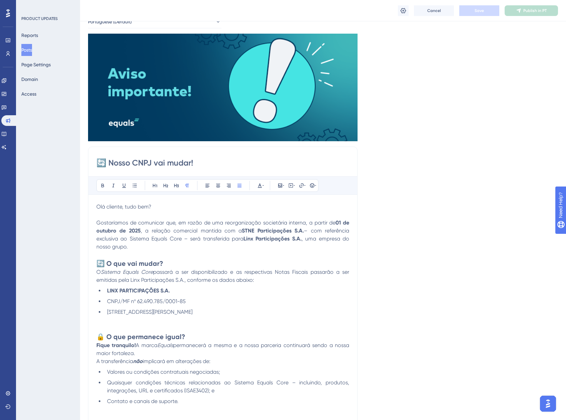
scroll to position [18, 0]
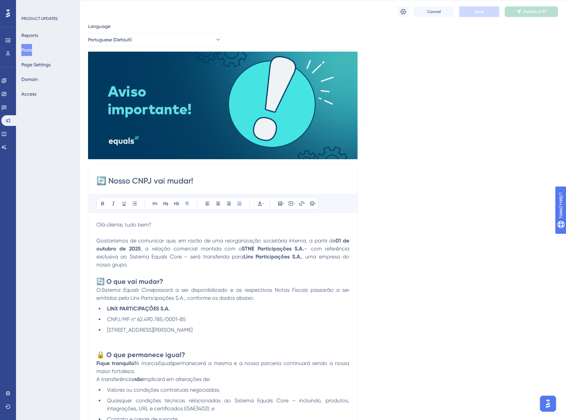
drag, startPoint x: 104, startPoint y: 179, endPoint x: 95, endPoint y: 183, distance: 10.3
click at [140, 39] on button "Portuguese (Default)" at bounding box center [154, 39] width 133 height 13
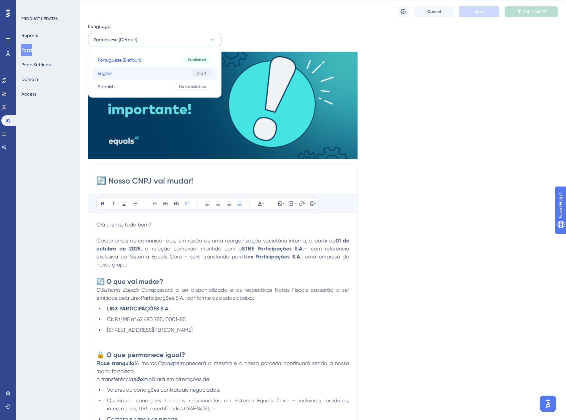
click at [138, 77] on button "English English Draft" at bounding box center [154, 73] width 125 height 13
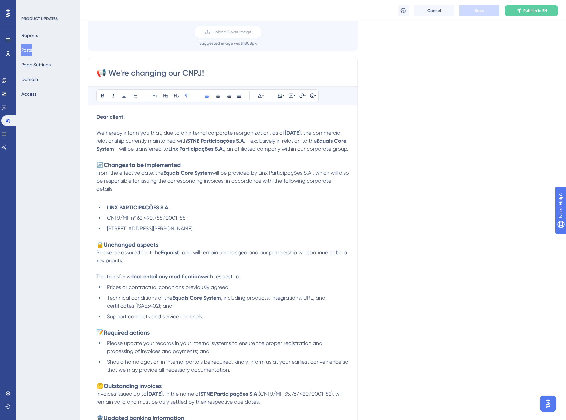
scroll to position [0, 0]
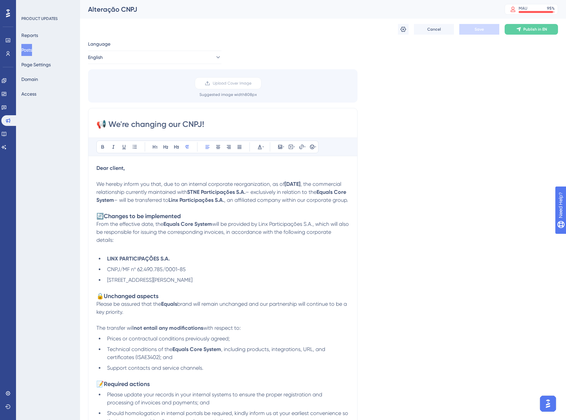
drag, startPoint x: 106, startPoint y: 124, endPoint x: 100, endPoint y: 126, distance: 5.9
click at [100, 126] on input "📢 We're changing our CNPJ!" at bounding box center [222, 124] width 253 height 11
paste input
drag, startPoint x: 214, startPoint y: 122, endPoint x: 112, endPoint y: 125, distance: 102.4
click at [112, 125] on input "🔄 We're changing our CNPJ!" at bounding box center [222, 124] width 253 height 11
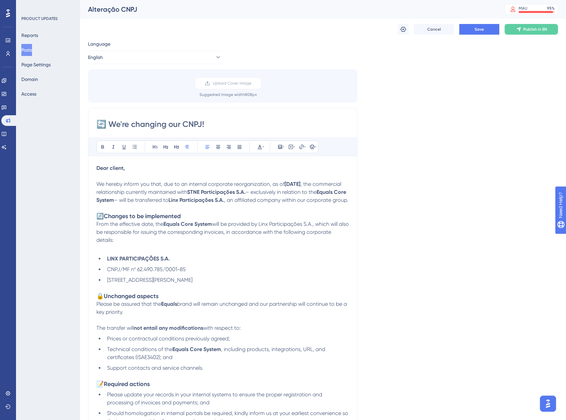
click at [210, 127] on input "🔄 We're changing our CNPJ!" at bounding box center [222, 124] width 253 height 11
drag, startPoint x: 207, startPoint y: 127, endPoint x: 108, endPoint y: 123, distance: 98.8
click at [108, 123] on input "🔄 We're changing our CNPJ!" at bounding box center [222, 124] width 253 height 11
paste input "Corporate Reorganization: Change of Tax Identification (CNPJ)"
type input "🔄 Corporate Reorganization: Change of Tax Identification (CNPJ)"
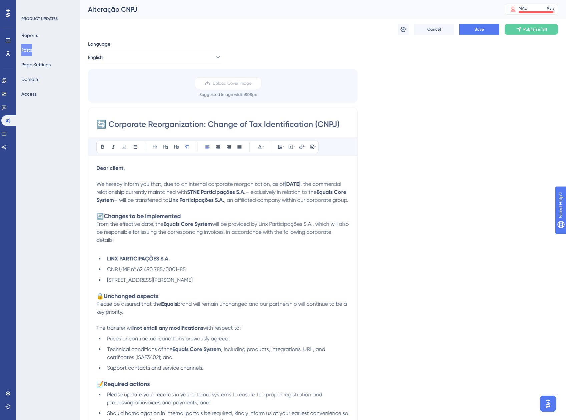
click at [381, 151] on div "Language English Upload Cover Image Suggested image width 808 px 🔄 Corporate Re…" at bounding box center [323, 362] width 470 height 645
click at [204, 81] on label "Upload Cover Image" at bounding box center [228, 83] width 67 height 12
click at [251, 83] on input "Upload Cover Image" at bounding box center [251, 83] width 0 height 0
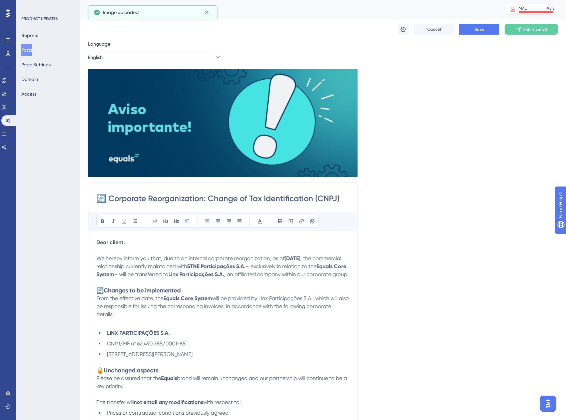
click at [439, 141] on div "Language English Insert an Image Delete 🔄 Corporate Reorganization: Change of T…" at bounding box center [323, 399] width 470 height 719
click at [479, 31] on span "Save" at bounding box center [478, 29] width 9 height 5
click at [521, 33] on button "Publish in EN" at bounding box center [530, 29] width 53 height 11
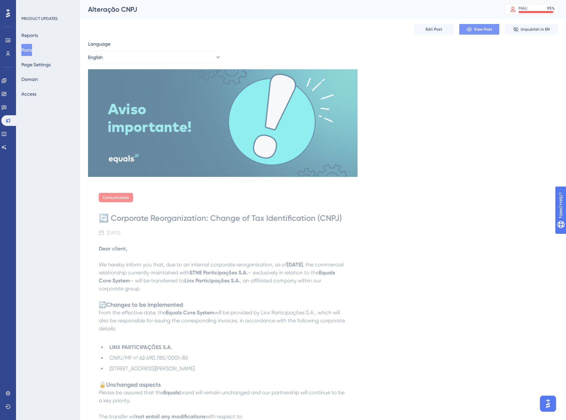
click at [473, 25] on button "View Post" at bounding box center [479, 29] width 40 height 11
click at [439, 29] on span "Edit Post" at bounding box center [433, 29] width 17 height 5
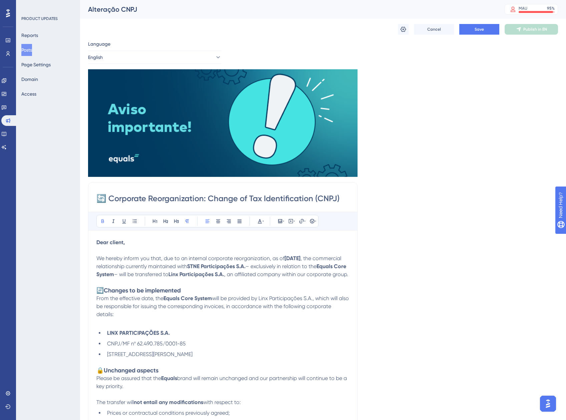
click at [388, 122] on div "Language English Insert an Image Delete 🔄 Corporate Reorganization: Change of T…" at bounding box center [323, 399] width 470 height 719
click at [476, 30] on span "Save" at bounding box center [478, 29] width 9 height 5
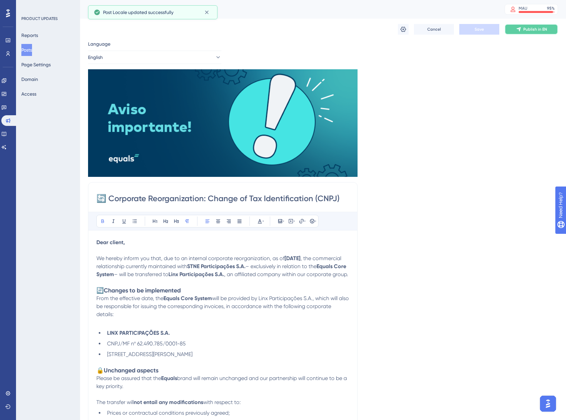
click at [517, 28] on icon at bounding box center [518, 29] width 5 height 5
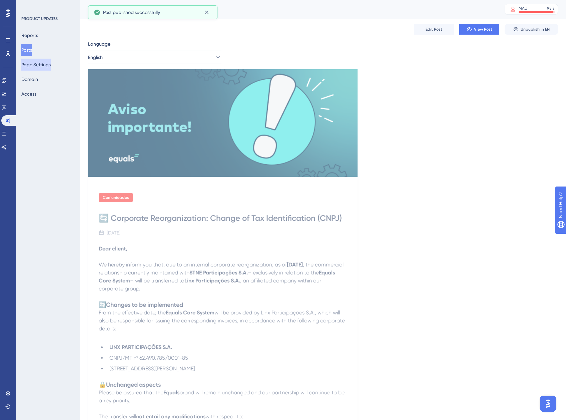
click at [51, 59] on button "Page Settings" at bounding box center [35, 65] width 29 height 12
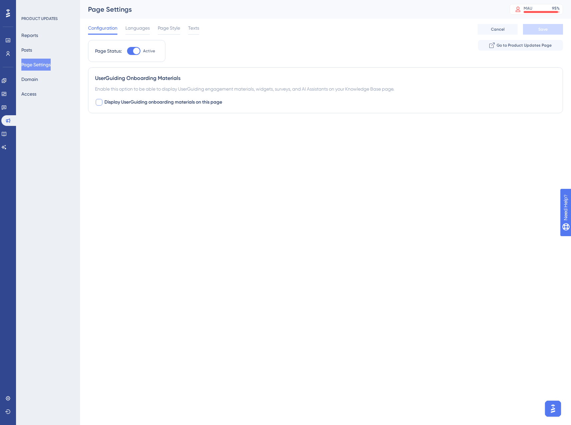
click at [138, 102] on span "Display UserGuiding onboarding materials on this page" at bounding box center [163, 102] width 118 height 8
click at [148, 141] on button "Default" at bounding box center [131, 143] width 73 height 13
click at [121, 103] on span "Display UserGuiding onboarding materials on this page" at bounding box center [163, 102] width 118 height 8
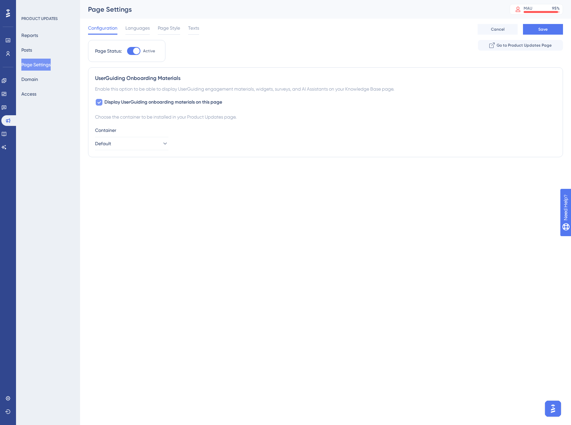
click at [123, 101] on span "Display UserGuiding onboarding materials on this page" at bounding box center [163, 102] width 118 height 8
checkbox input "false"
click at [135, 25] on span "Languages" at bounding box center [137, 28] width 24 height 8
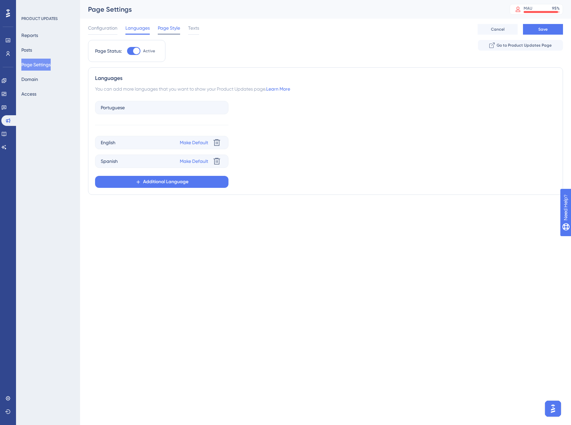
click at [163, 28] on span "Page Style" at bounding box center [169, 28] width 22 height 8
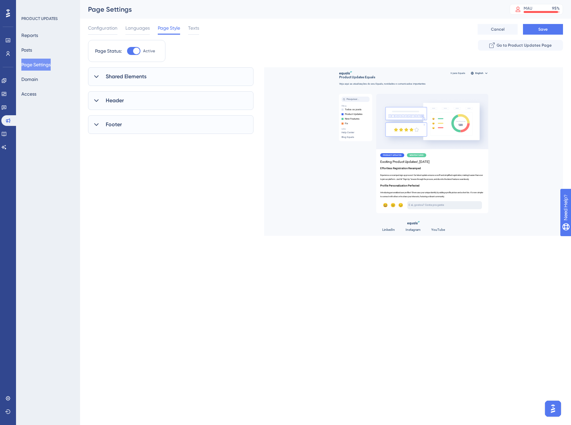
click at [185, 33] on div "Configuration Languages Page Style Texts" at bounding box center [143, 29] width 111 height 11
click at [188, 32] on div "Configuration Languages Page Style Texts" at bounding box center [143, 29] width 111 height 11
click at [27, 80] on button "Domain" at bounding box center [29, 79] width 17 height 12
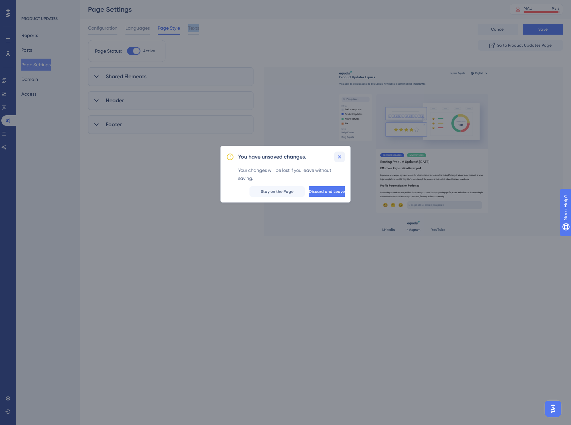
click at [338, 157] on icon at bounding box center [339, 157] width 7 height 7
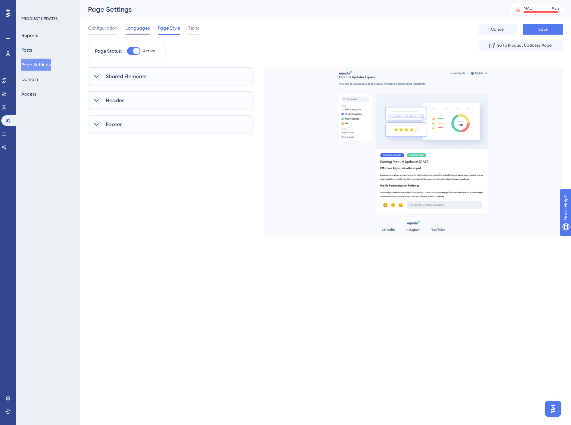
click at [149, 24] on span "Languages" at bounding box center [137, 28] width 24 height 8
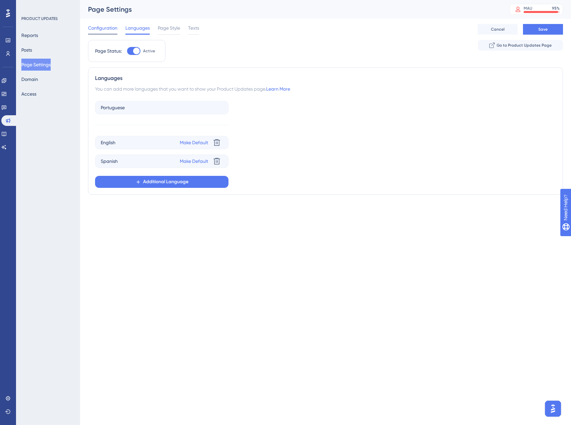
click at [108, 28] on span "Configuration" at bounding box center [102, 28] width 29 height 8
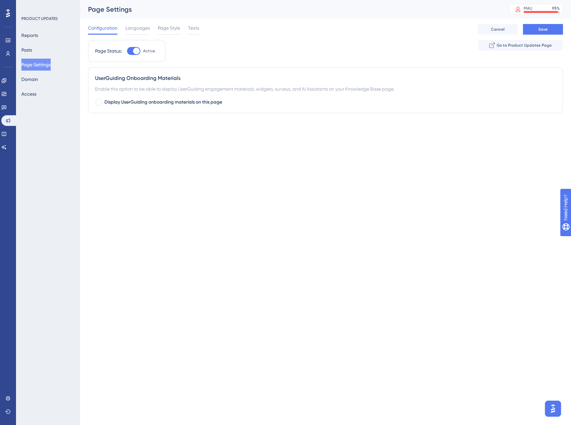
click at [361, 33] on div "Configuration Languages Page Style Texts Cancel Save" at bounding box center [325, 29] width 475 height 21
click at [40, 72] on div "Reports Posts Page Settings Domain Access" at bounding box center [48, 64] width 54 height 71
click at [535, 33] on button "Save" at bounding box center [543, 29] width 40 height 11
click at [144, 31] on span "Languages" at bounding box center [137, 28] width 24 height 8
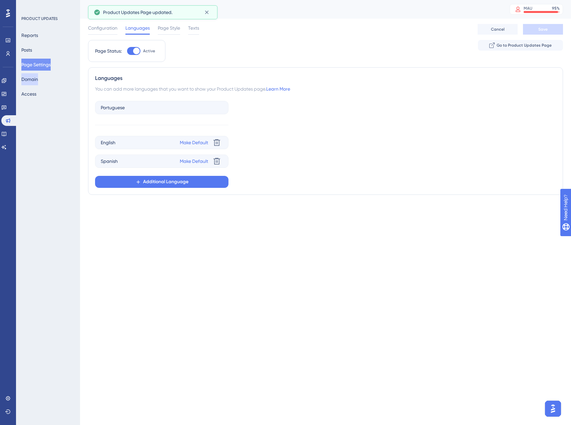
click at [35, 78] on button "Domain" at bounding box center [29, 79] width 17 height 12
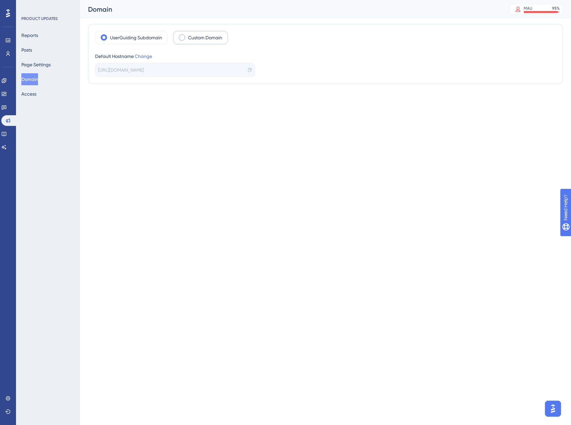
click at [189, 37] on label "Custom Domain" at bounding box center [205, 38] width 34 height 8
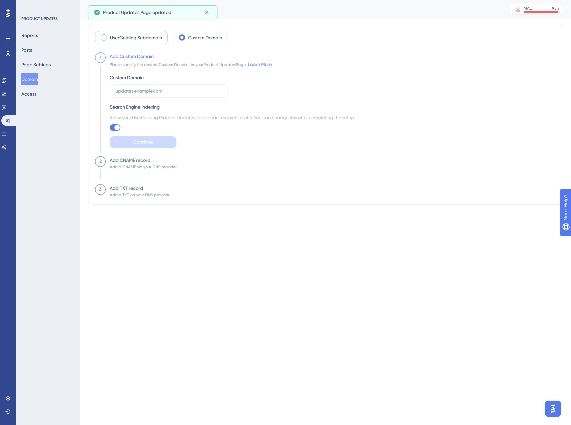
click at [143, 38] on label "UserGuiding Subdomain" at bounding box center [136, 38] width 52 height 8
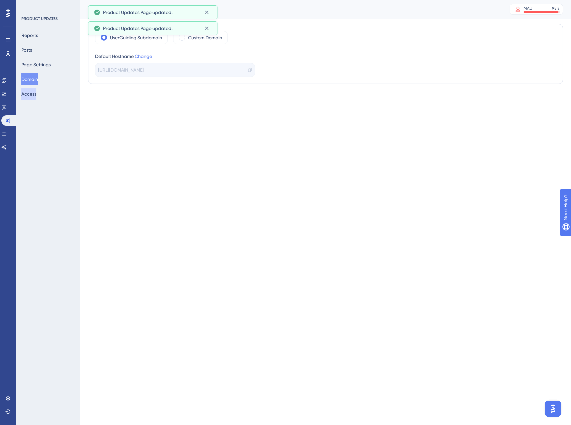
click at [36, 91] on button "Access" at bounding box center [28, 94] width 15 height 12
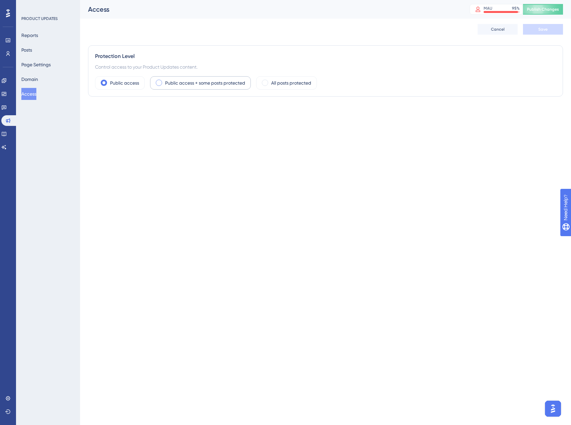
click at [215, 83] on label "Public access + some posts protected" at bounding box center [205, 83] width 80 height 8
click at [104, 144] on div at bounding box center [101, 144] width 13 height 8
click at [95, 144] on input "User Identity Verification" at bounding box center [95, 144] width 0 height 0
checkbox input "false"
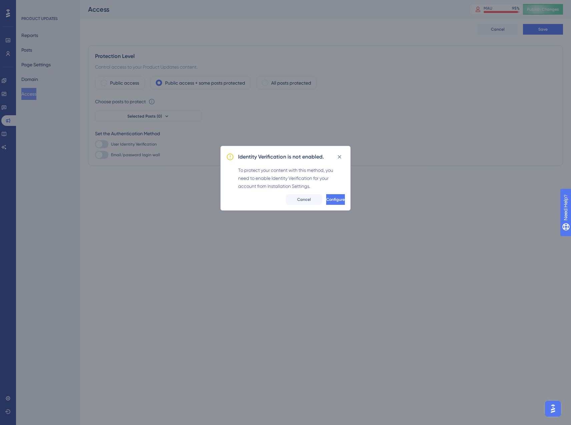
click at [348, 154] on div "Identity Verification is not enabled. To protect your content with this method,…" at bounding box center [285, 178] width 130 height 65
drag, startPoint x: 345, startPoint y: 152, endPoint x: 336, endPoint y: 151, distance: 9.4
click at [345, 152] on div "Identity Verification is not enabled. To protect your content with this method,…" at bounding box center [285, 178] width 130 height 65
click at [337, 156] on icon at bounding box center [339, 157] width 7 height 7
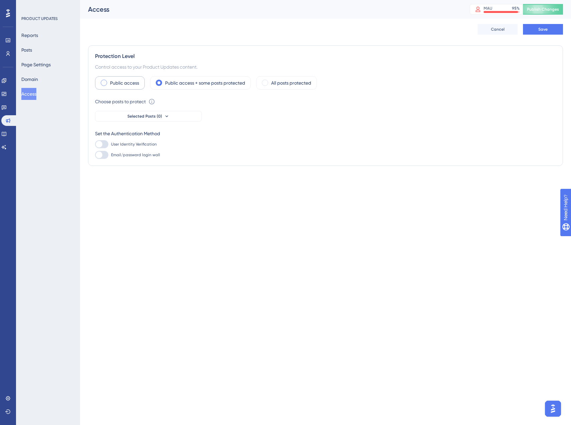
click at [128, 85] on label "Public access" at bounding box center [124, 83] width 29 height 8
click at [3, 94] on link at bounding box center [3, 94] width 5 height 11
